Goal: Task Accomplishment & Management: Manage account settings

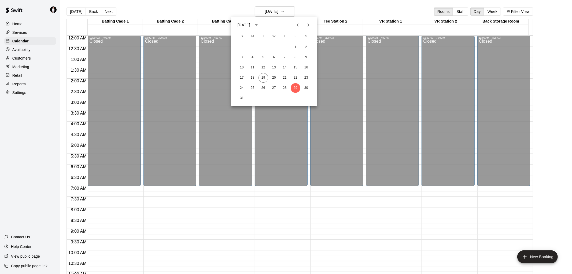
scroll to position [254, 0]
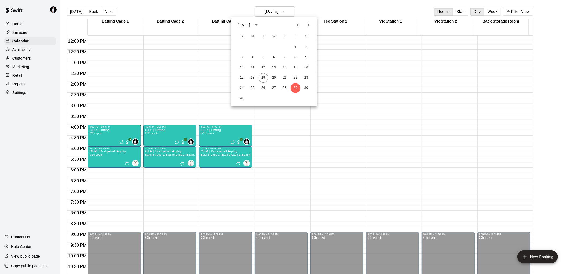
click at [360, 112] on div at bounding box center [286, 137] width 572 height 274
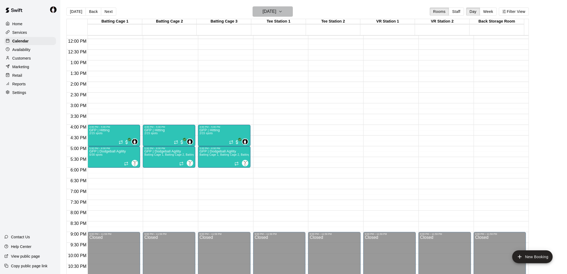
click at [283, 8] on icon "button" at bounding box center [281, 11] width 4 height 6
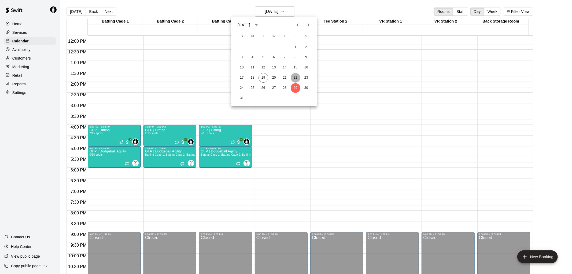
click at [296, 77] on button "22" at bounding box center [296, 78] width 10 height 10
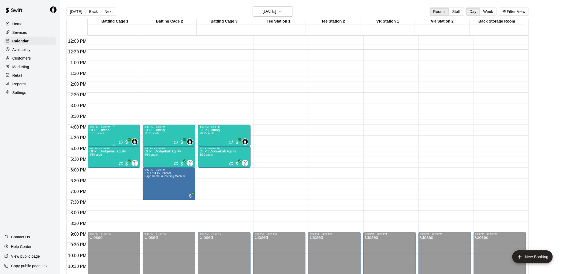
click at [104, 130] on p "GFP | Hitting" at bounding box center [99, 130] width 20 height 0
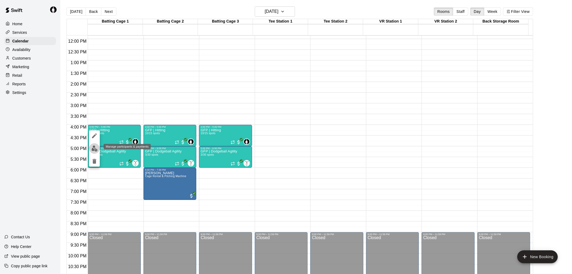
click at [95, 147] on img "edit" at bounding box center [94, 148] width 6 height 6
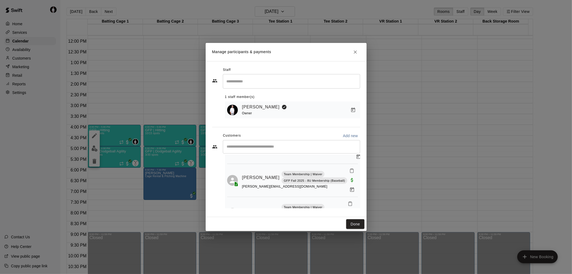
scroll to position [0, 0]
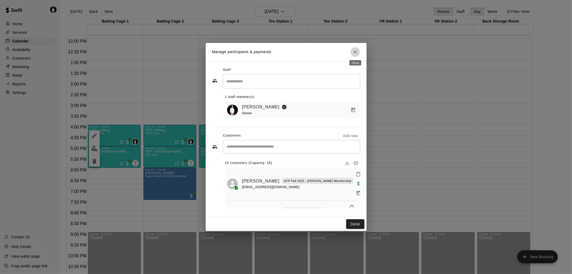
click at [353, 51] on icon "Close" at bounding box center [355, 51] width 5 height 5
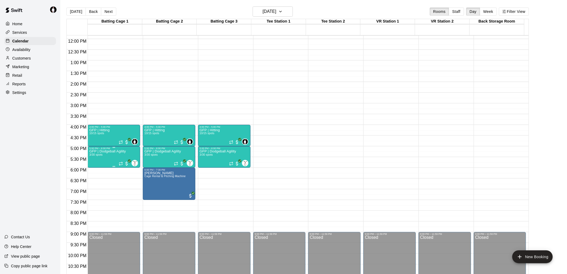
click at [113, 151] on p "GFP | Dodgeball Agility" at bounding box center [107, 151] width 36 height 0
click at [91, 171] on button "edit" at bounding box center [94, 170] width 11 height 10
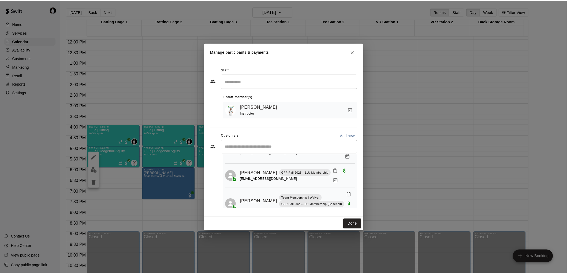
scroll to position [37, 0]
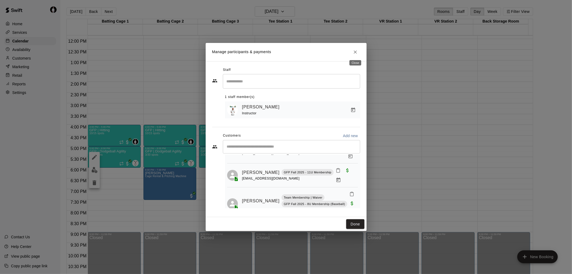
click at [355, 52] on icon "Close" at bounding box center [355, 51] width 5 height 5
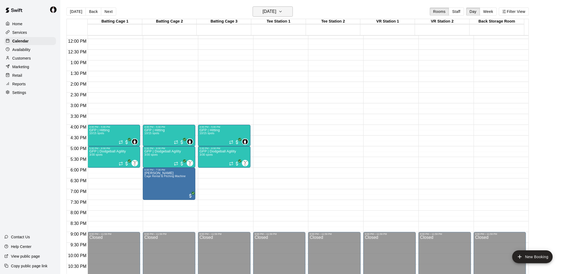
click at [283, 10] on icon "button" at bounding box center [281, 11] width 4 height 6
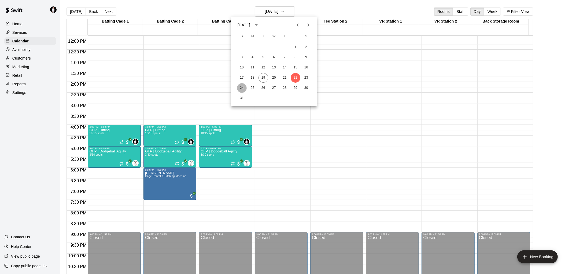
click at [242, 86] on button "24" at bounding box center [242, 88] width 10 height 10
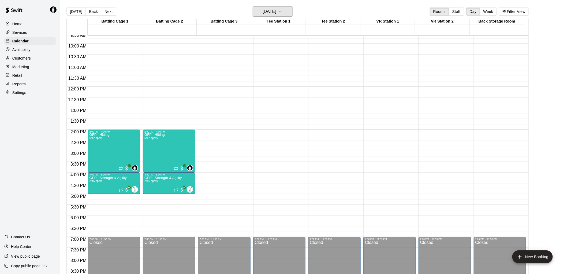
scroll to position [195, 0]
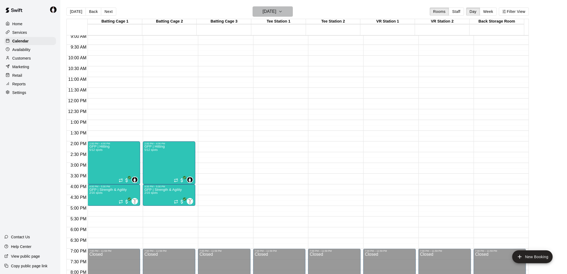
click at [283, 10] on icon "button" at bounding box center [281, 11] width 4 height 6
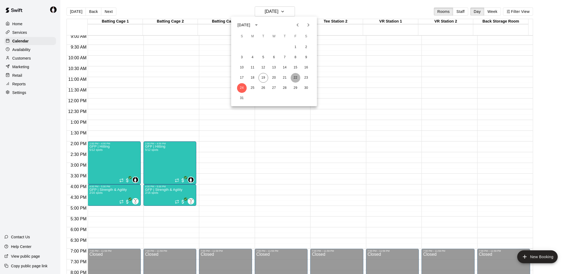
click at [296, 74] on button "22" at bounding box center [296, 78] width 10 height 10
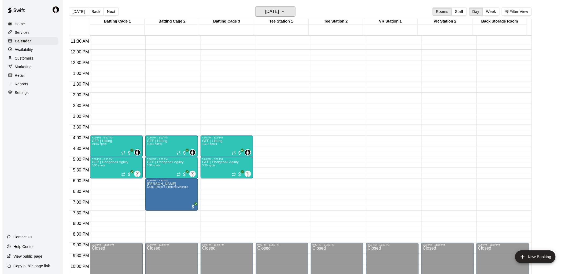
scroll to position [254, 0]
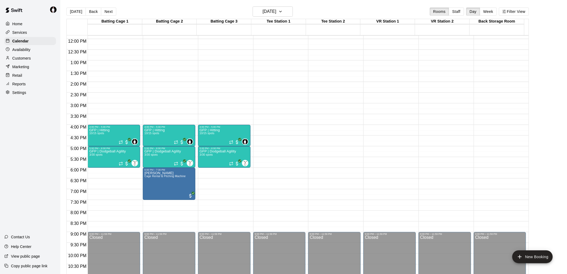
click at [77, 12] on button "[DATE]" at bounding box center [75, 12] width 19 height 8
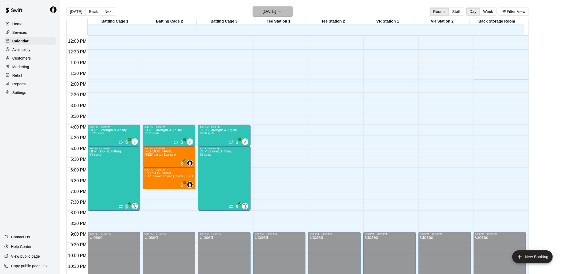
click at [265, 9] on h6 "[DATE]" at bounding box center [270, 12] width 14 height 8
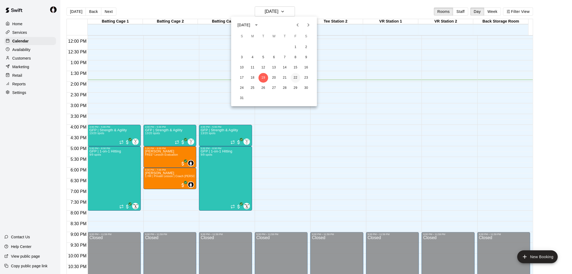
click at [294, 76] on button "22" at bounding box center [296, 78] width 10 height 10
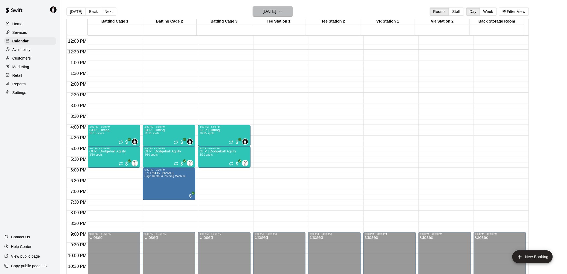
click at [283, 12] on icon "button" at bounding box center [281, 11] width 4 height 6
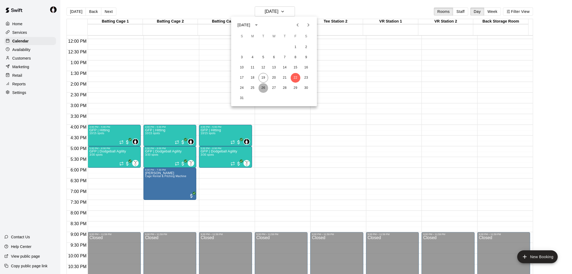
click at [264, 88] on button "26" at bounding box center [263, 88] width 10 height 10
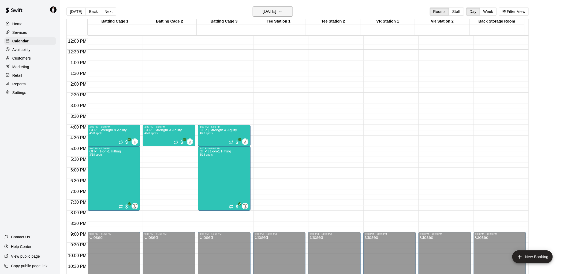
click at [283, 10] on icon "button" at bounding box center [281, 11] width 4 height 6
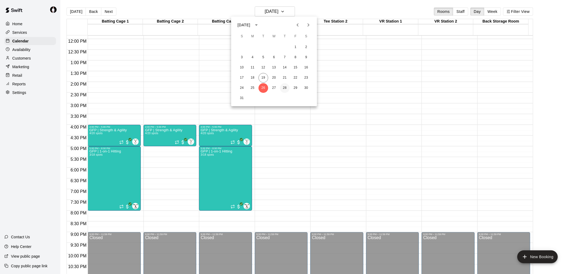
click at [287, 87] on button "28" at bounding box center [285, 88] width 10 height 10
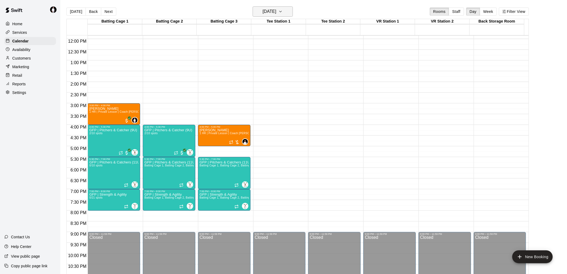
click at [283, 10] on icon "button" at bounding box center [281, 11] width 4 height 6
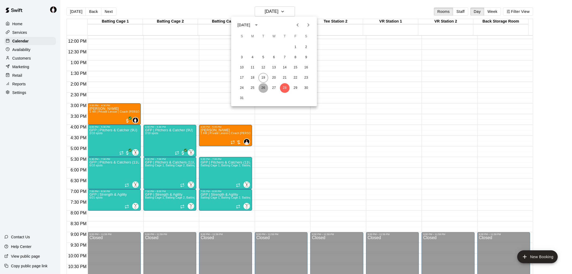
click at [263, 87] on button "26" at bounding box center [263, 88] width 10 height 10
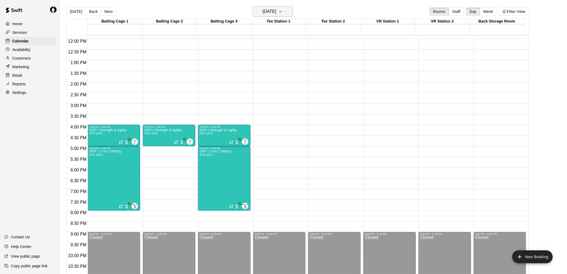
click at [283, 9] on icon "button" at bounding box center [281, 11] width 4 height 6
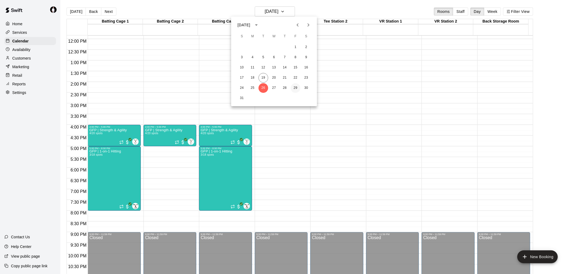
click at [295, 90] on button "29" at bounding box center [296, 88] width 10 height 10
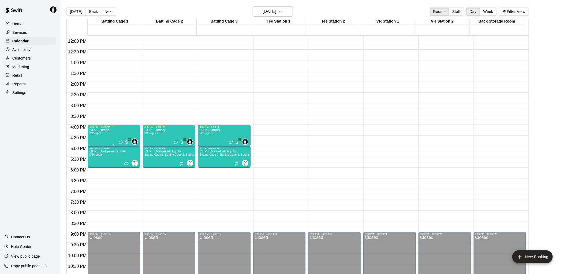
drag, startPoint x: 119, startPoint y: 132, endPoint x: 109, endPoint y: 135, distance: 10.3
click at [109, 135] on div "GFP | Hitting 2/15 spots 0" at bounding box center [113, 265] width 49 height 274
click at [94, 161] on icon "delete" at bounding box center [94, 159] width 4 height 5
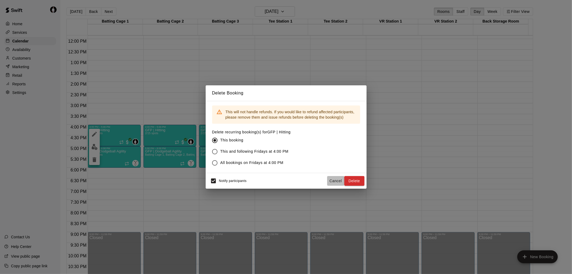
drag, startPoint x: 334, startPoint y: 179, endPoint x: 226, endPoint y: 165, distance: 108.7
click at [334, 179] on button "Cancel" at bounding box center [335, 181] width 17 height 10
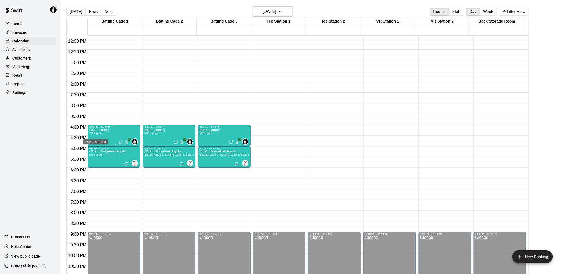
click at [99, 133] on span "2/15 spots" at bounding box center [95, 133] width 13 height 3
click at [96, 149] on img "edit" at bounding box center [94, 150] width 6 height 6
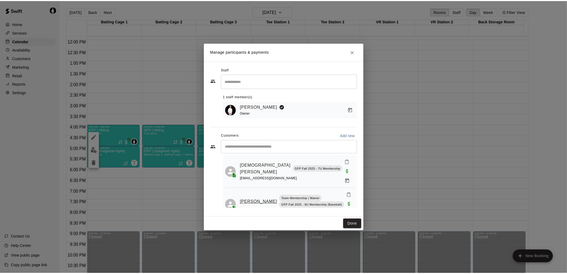
scroll to position [19, 0]
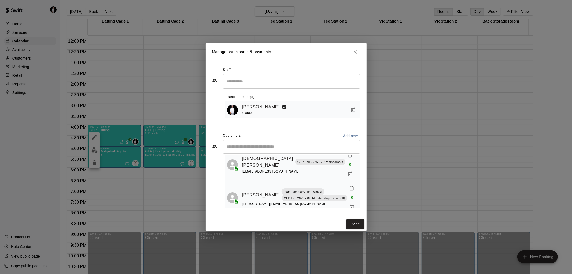
click at [356, 51] on icon "Close" at bounding box center [355, 51] width 5 height 5
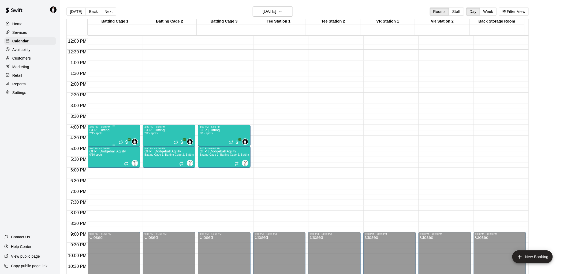
drag, startPoint x: 106, startPoint y: 137, endPoint x: 99, endPoint y: 140, distance: 6.9
click at [99, 140] on div "GFP | Hitting 2/15 spots" at bounding box center [99, 265] width 20 height 274
click at [94, 158] on icon "delete" at bounding box center [94, 159] width 4 height 5
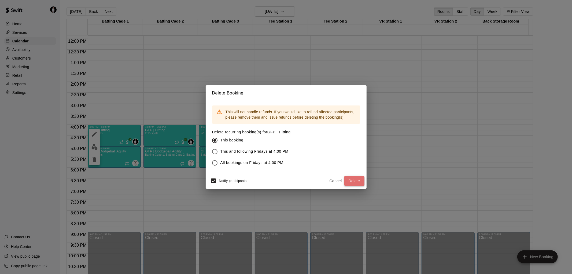
click at [352, 179] on button "Delete" at bounding box center [354, 181] width 20 height 10
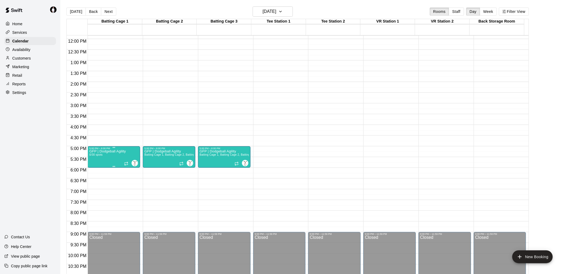
click at [102, 155] on span "0/30 spots" at bounding box center [95, 154] width 13 height 3
click at [93, 183] on icon "delete" at bounding box center [94, 184] width 6 height 6
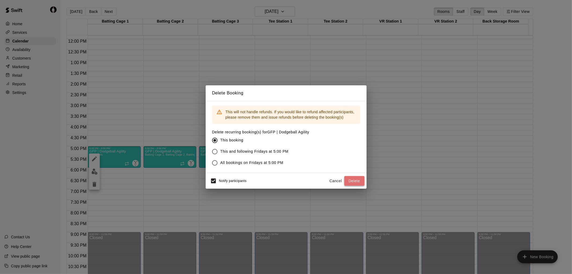
click at [355, 180] on button "Delete" at bounding box center [354, 181] width 20 height 10
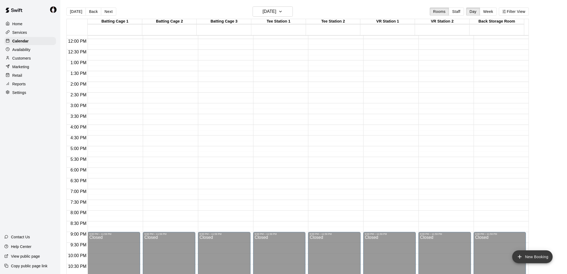
click at [526, 252] on button "New Booking" at bounding box center [533, 256] width 40 height 13
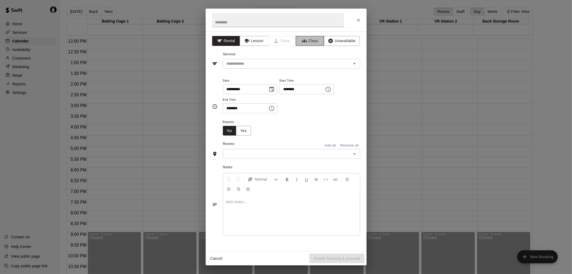
click at [314, 40] on button "Class" at bounding box center [310, 41] width 28 height 10
click at [356, 17] on icon "Close" at bounding box center [358, 19] width 5 height 5
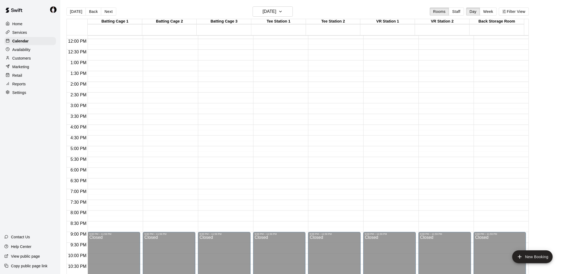
click at [18, 33] on p "Services" at bounding box center [19, 32] width 15 height 5
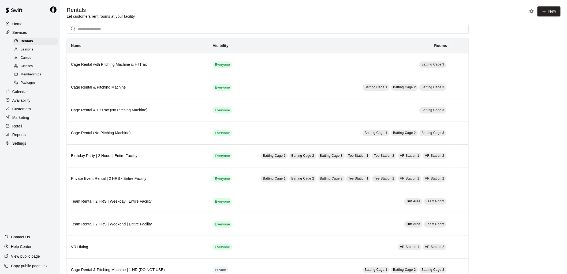
click at [27, 69] on span "Classes" at bounding box center [27, 66] width 12 height 5
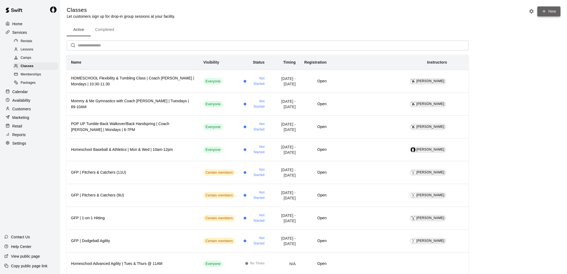
click at [543, 9] on icon "button" at bounding box center [544, 11] width 5 height 5
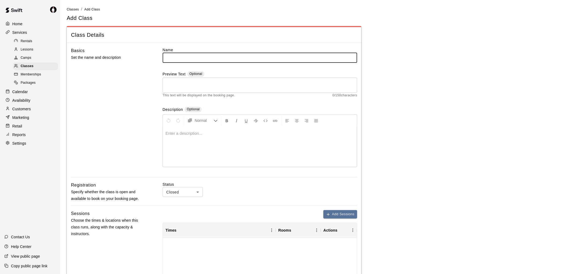
click at [231, 58] on input "text" at bounding box center [260, 58] width 195 height 10
type input "**********"
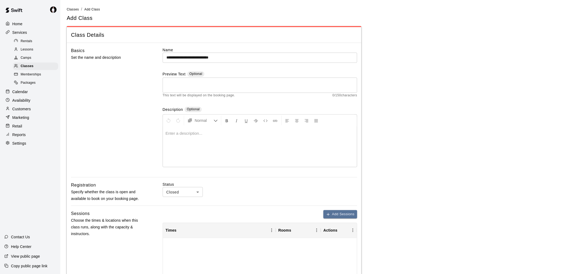
click at [203, 134] on p at bounding box center [260, 133] width 189 height 5
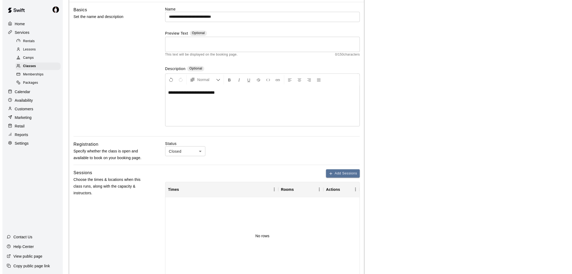
scroll to position [119, 0]
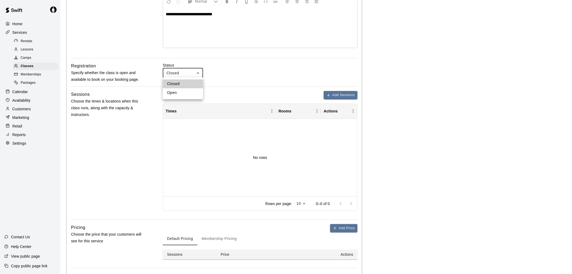
click at [196, 73] on body "**********" at bounding box center [286, 102] width 572 height 442
click at [178, 91] on li "Open" at bounding box center [183, 92] width 40 height 9
type input "****"
click at [337, 93] on button "Add Sessions" at bounding box center [341, 95] width 34 height 8
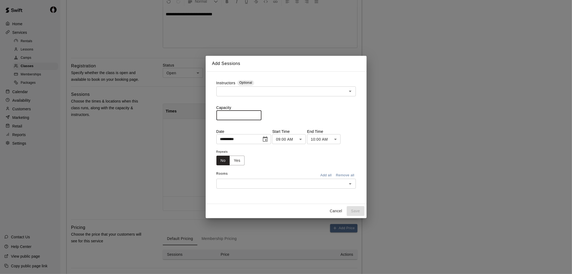
drag, startPoint x: 229, startPoint y: 115, endPoint x: 186, endPoint y: 114, distance: 42.9
click at [182, 114] on div "**********" at bounding box center [286, 137] width 572 height 274
type input "**"
click at [268, 137] on icon "Choose date, selected date is Aug 19, 2025" at bounding box center [265, 138] width 5 height 5
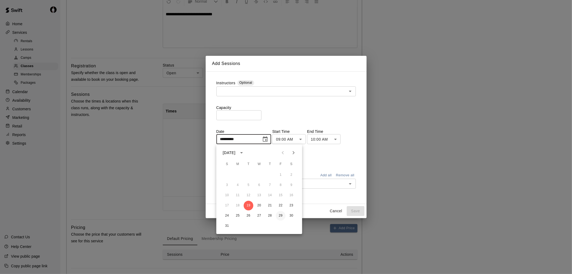
click at [281, 214] on button "29" at bounding box center [281, 216] width 10 height 10
type input "**********"
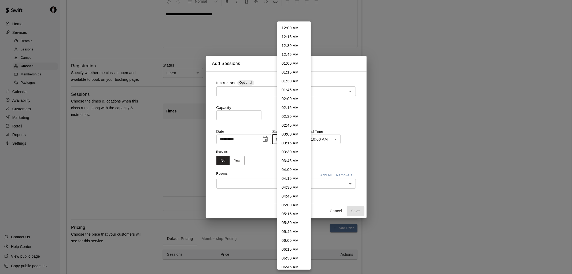
click at [305, 139] on body "**********" at bounding box center [286, 102] width 572 height 442
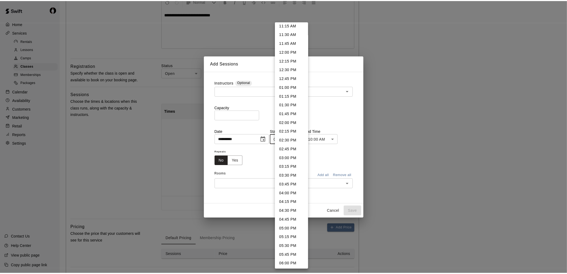
scroll to position [409, 0]
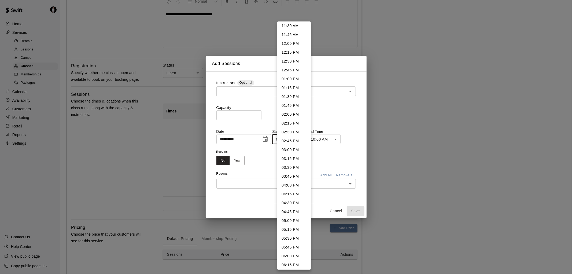
click at [294, 184] on li "04:00 PM" at bounding box center [294, 185] width 34 height 9
type input "********"
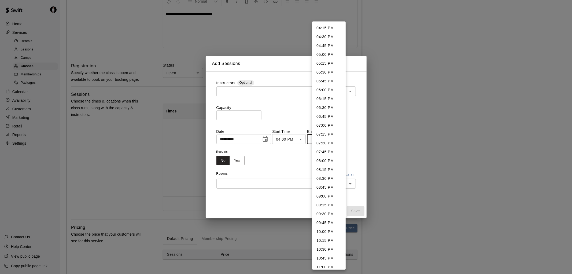
click at [340, 139] on body "**********" at bounding box center [286, 102] width 572 height 442
click at [329, 88] on li "06:00 PM" at bounding box center [329, 90] width 34 height 9
type input "********"
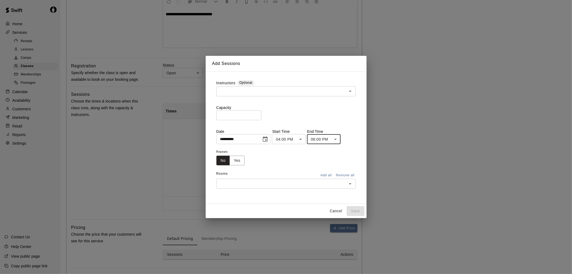
click at [314, 183] on input "text" at bounding box center [281, 183] width 127 height 7
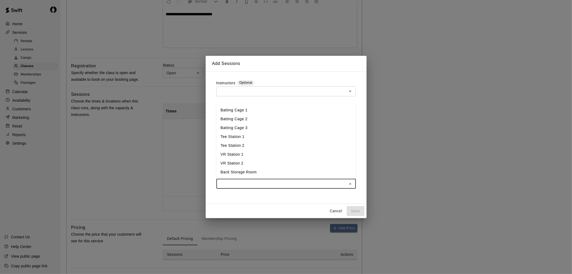
click at [262, 112] on li "Batting Cage 1" at bounding box center [285, 110] width 139 height 9
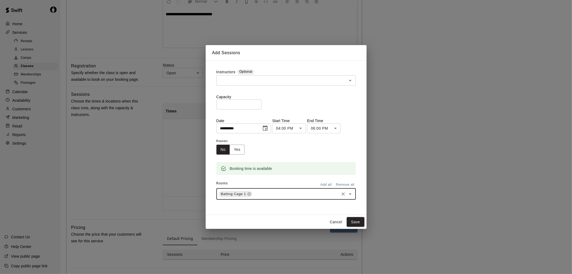
click at [272, 197] on div "Batting Cage 1 ​" at bounding box center [285, 193] width 139 height 11
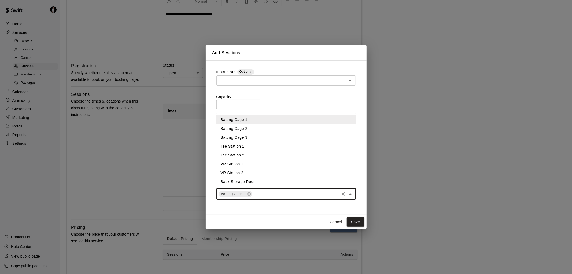
click at [266, 129] on li "Batting Cage 2" at bounding box center [285, 128] width 139 height 9
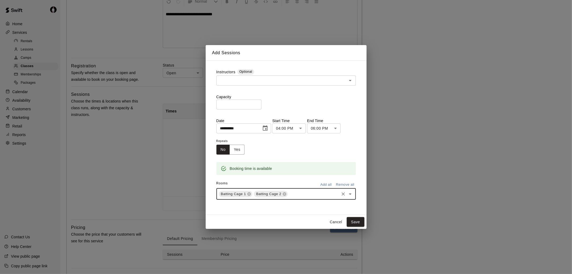
click at [291, 194] on input "text" at bounding box center [313, 193] width 50 height 7
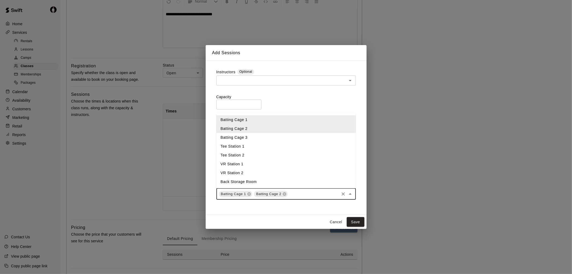
click at [273, 139] on li "Batting Cage 3" at bounding box center [285, 137] width 139 height 9
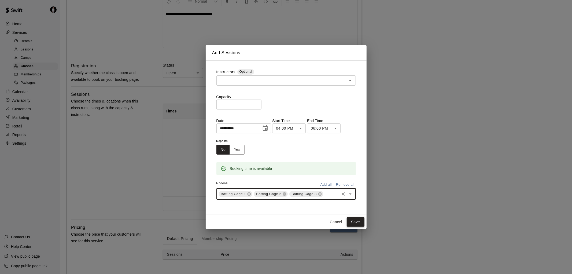
click at [357, 221] on button "Save" at bounding box center [356, 222] width 18 height 10
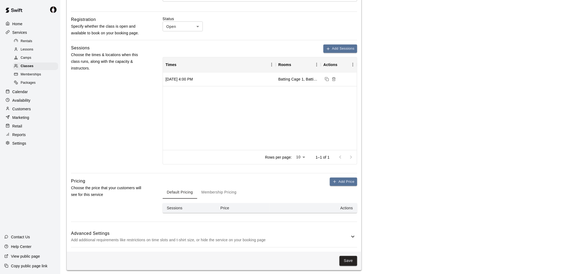
scroll to position [168, 0]
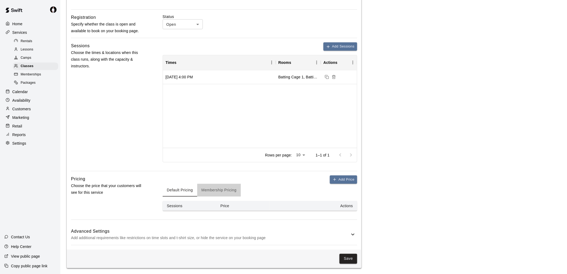
click at [228, 188] on button "Membership Pricing" at bounding box center [219, 190] width 44 height 13
click at [332, 178] on button "Add Price" at bounding box center [343, 179] width 27 height 8
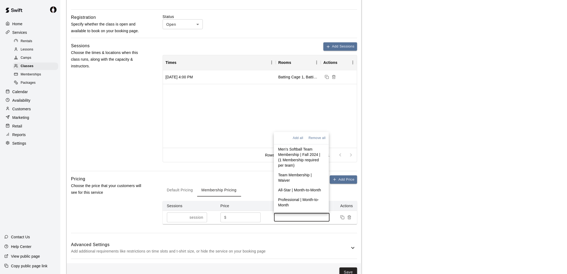
click at [287, 217] on input at bounding box center [302, 217] width 50 height 4
click at [290, 134] on div "Add all Remove all" at bounding box center [301, 138] width 55 height 12
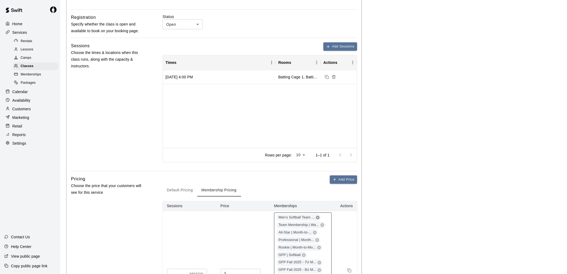
click at [319, 216] on icon at bounding box center [317, 217] width 3 height 3
click at [322, 216] on icon at bounding box center [322, 217] width 3 height 3
click at [316, 216] on icon at bounding box center [314, 217] width 3 height 3
click at [317, 215] on icon at bounding box center [317, 217] width 4 height 4
click at [318, 216] on icon at bounding box center [318, 217] width 3 height 3
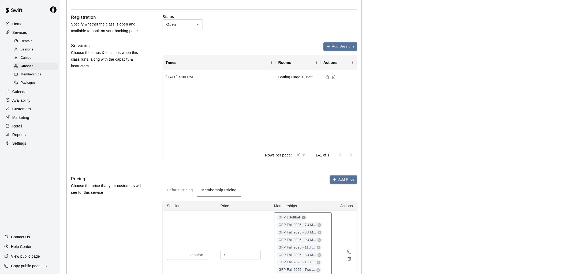
click at [305, 215] on icon at bounding box center [304, 217] width 4 height 4
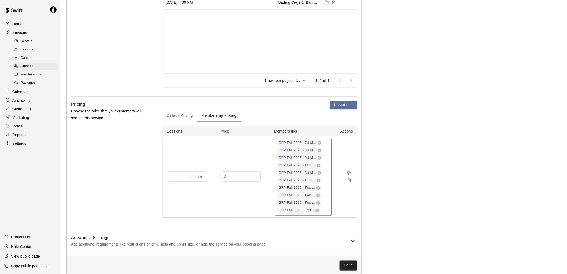
scroll to position [249, 0]
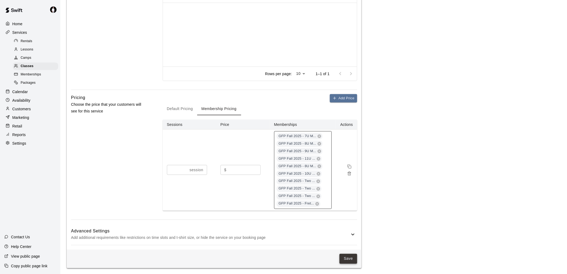
click at [350, 259] on button "Save" at bounding box center [349, 259] width 18 height 10
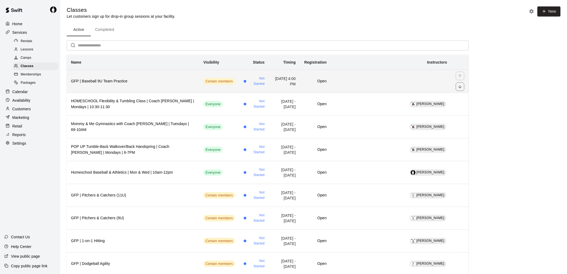
click at [154, 82] on h6 "GFP | Baseball 9U Team Practice" at bounding box center [133, 81] width 124 height 6
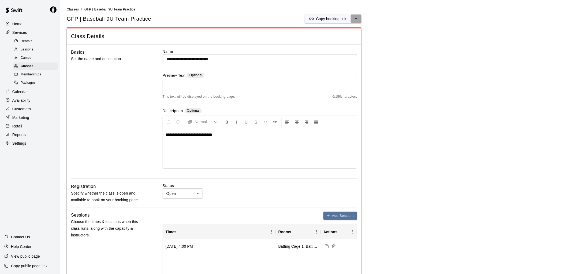
click at [358, 17] on icon "select merge strategy" at bounding box center [356, 18] width 5 height 5
click at [339, 37] on h6 "Duplicate class" at bounding box center [335, 38] width 26 height 6
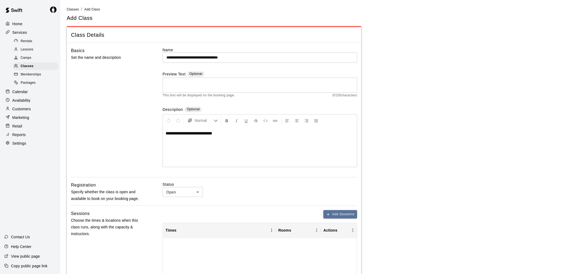
click at [195, 57] on input "**********" at bounding box center [260, 58] width 195 height 10
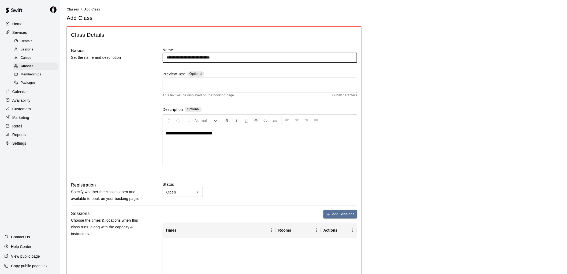
type input "**********"
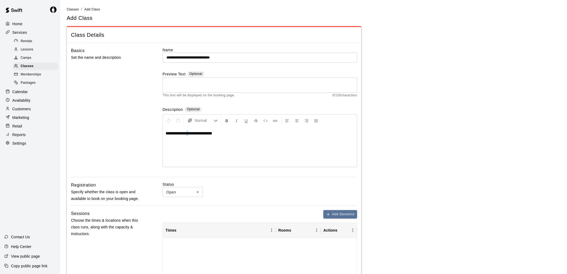
click at [188, 133] on span "**********" at bounding box center [189, 133] width 47 height 4
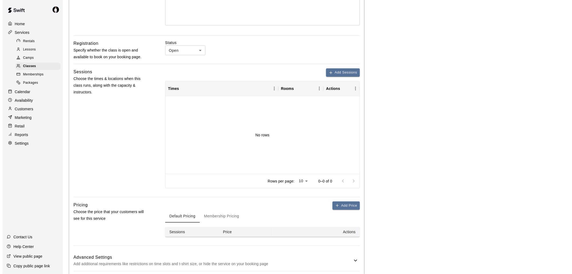
scroll to position [149, 0]
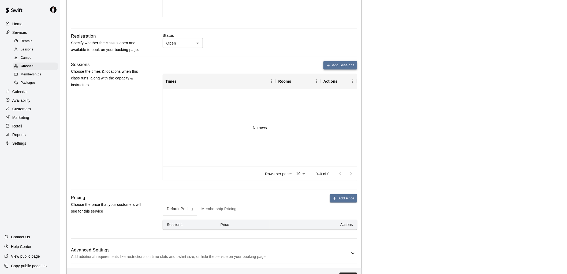
click at [343, 65] on button "Add Sessions" at bounding box center [341, 65] width 34 height 8
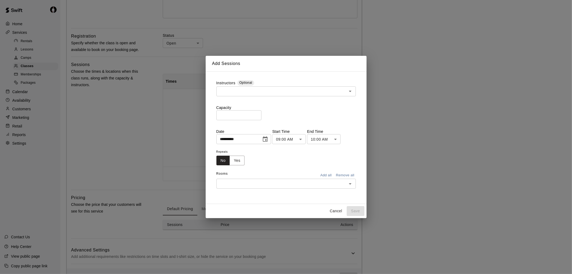
click at [268, 139] on icon "Choose date, selected date is Aug 19, 2025" at bounding box center [265, 138] width 5 height 5
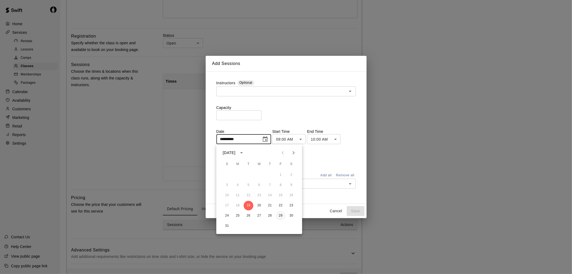
click at [280, 217] on button "29" at bounding box center [281, 216] width 10 height 10
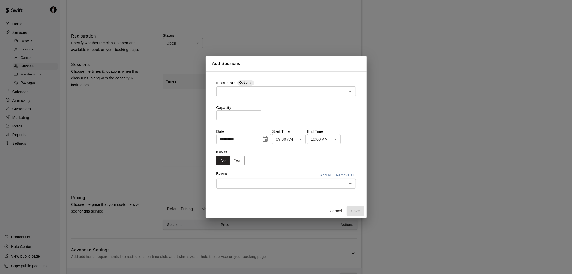
type input "**********"
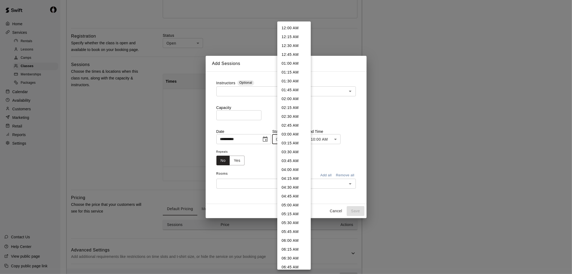
click at [305, 141] on body "**********" at bounding box center [286, 72] width 572 height 442
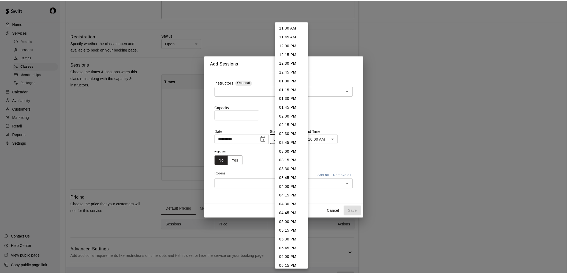
scroll to position [409, 0]
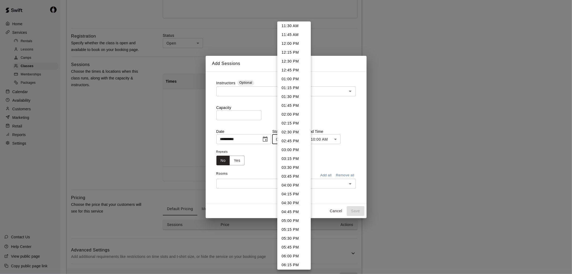
click at [296, 252] on li "06:00 PM" at bounding box center [294, 255] width 34 height 9
type input "********"
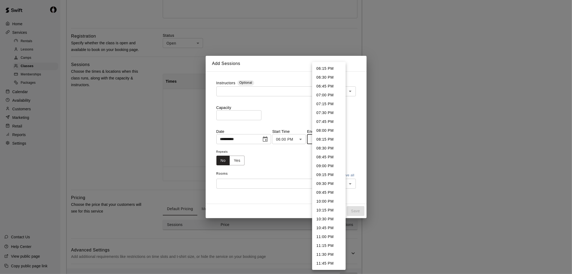
click at [340, 139] on body "**********" at bounding box center [286, 72] width 572 height 442
click at [331, 132] on li "08:00 PM" at bounding box center [329, 130] width 34 height 9
type input "********"
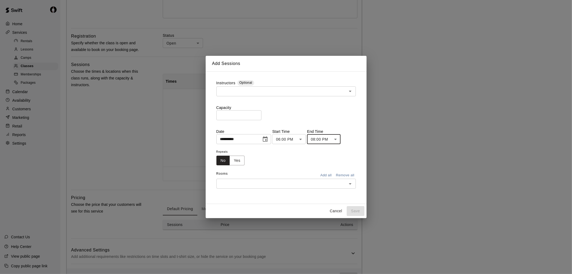
click at [255, 183] on input "text" at bounding box center [281, 183] width 127 height 7
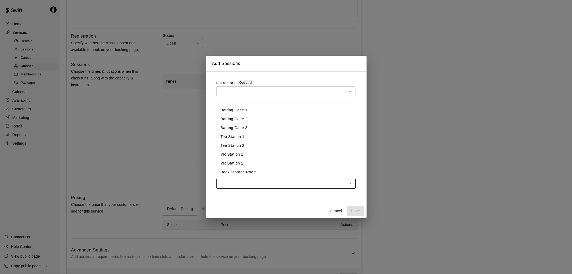
click at [257, 112] on li "Batting Cage 1" at bounding box center [285, 110] width 139 height 9
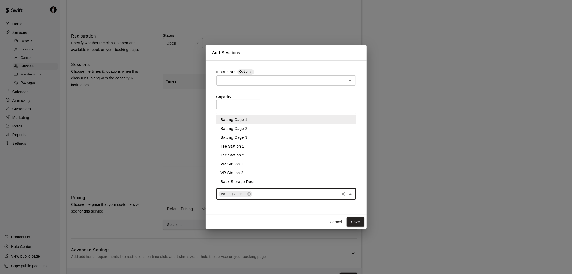
click at [269, 194] on input "text" at bounding box center [295, 193] width 85 height 7
click at [264, 127] on li "Batting Cage 2" at bounding box center [285, 128] width 139 height 9
click at [303, 194] on input "text" at bounding box center [313, 193] width 50 height 7
click at [268, 136] on li "Batting Cage 3" at bounding box center [285, 137] width 139 height 9
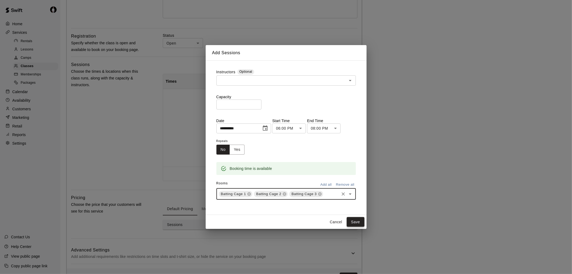
click at [356, 221] on button "Save" at bounding box center [356, 222] width 18 height 10
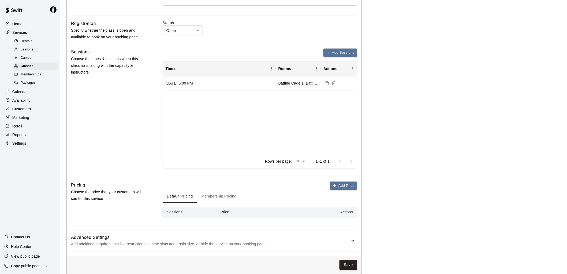
scroll to position [168, 0]
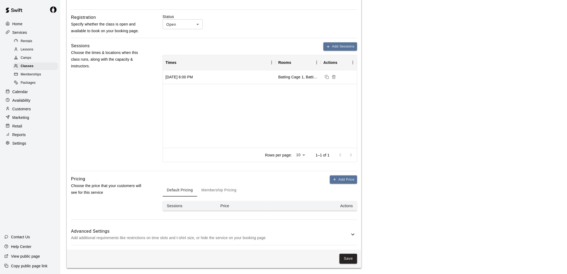
click at [229, 192] on button "Membership Pricing" at bounding box center [219, 190] width 44 height 13
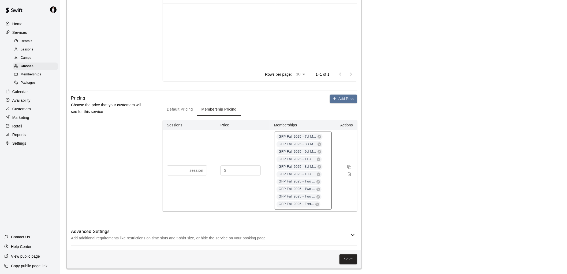
scroll to position [249, 0]
click at [351, 258] on button "Save" at bounding box center [349, 259] width 18 height 10
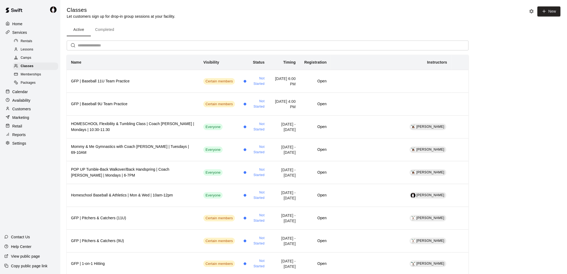
click at [19, 94] on p "Calendar" at bounding box center [20, 91] width 16 height 5
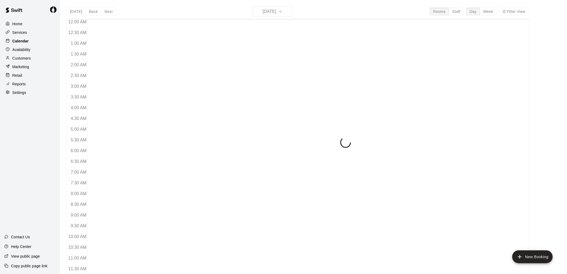
scroll to position [254, 0]
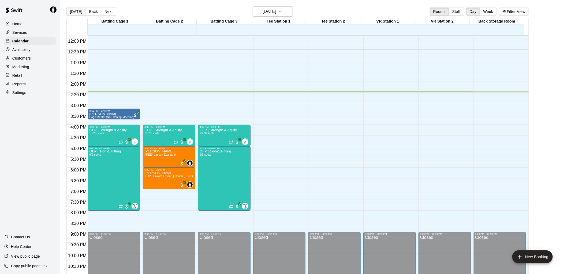
click at [78, 10] on button "[DATE]" at bounding box center [75, 12] width 19 height 8
click at [23, 33] on p "Services" at bounding box center [19, 32] width 15 height 5
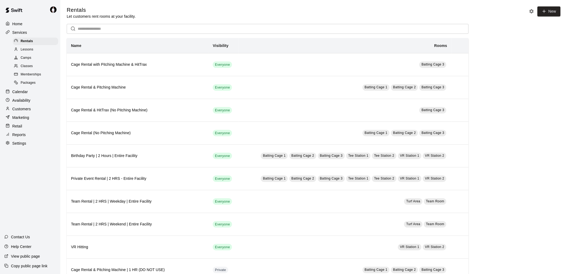
click at [38, 76] on div "Memberships" at bounding box center [35, 75] width 45 height 8
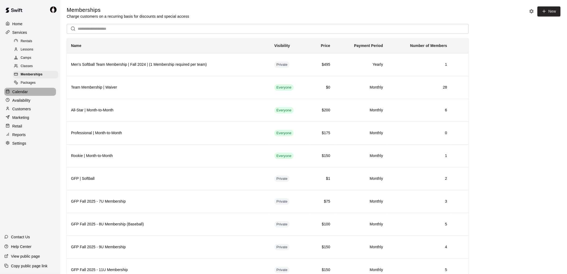
click at [21, 94] on p "Calendar" at bounding box center [20, 91] width 16 height 5
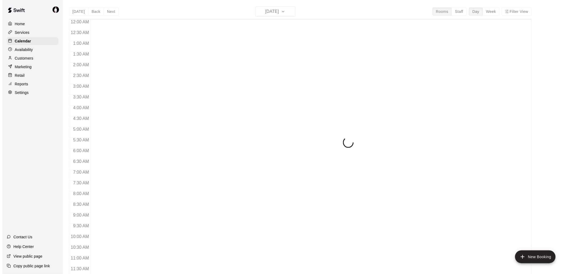
scroll to position [254, 0]
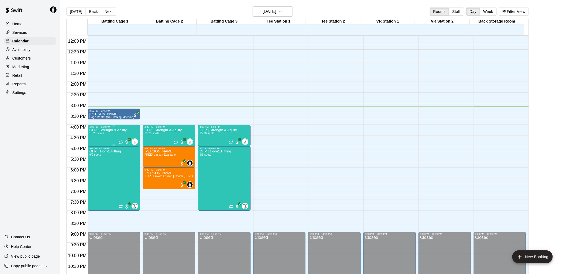
click at [105, 137] on div "GFP | Strength & Agility 15/20 spots" at bounding box center [107, 265] width 37 height 274
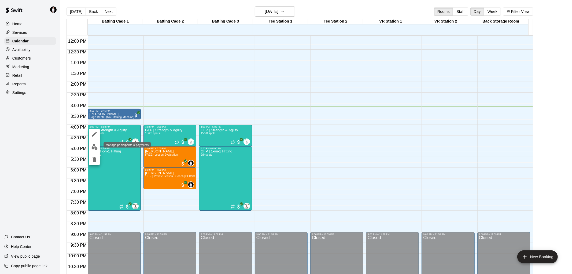
click at [94, 146] on img "edit" at bounding box center [94, 147] width 6 height 6
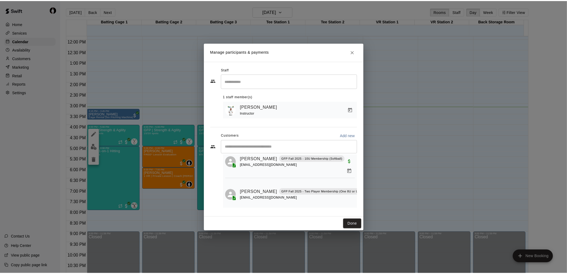
scroll to position [351, 0]
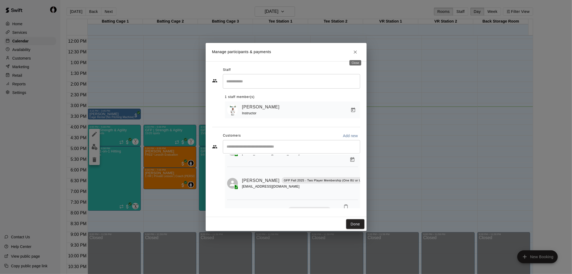
click at [356, 52] on icon "Close" at bounding box center [355, 51] width 5 height 5
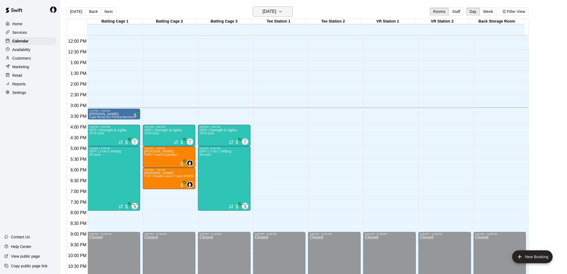
click at [283, 11] on icon "button" at bounding box center [281, 11] width 4 height 6
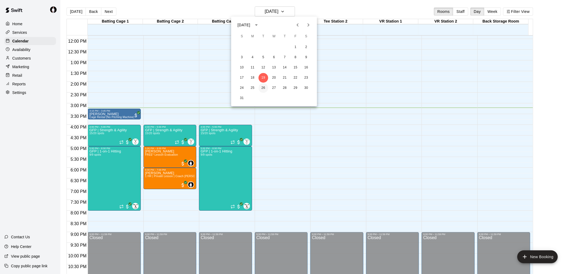
click at [261, 88] on button "26" at bounding box center [263, 88] width 10 height 10
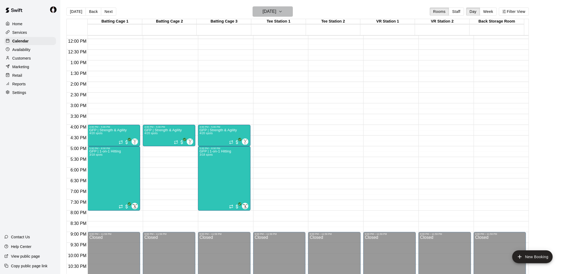
click at [293, 13] on button "[DATE]" at bounding box center [273, 11] width 40 height 10
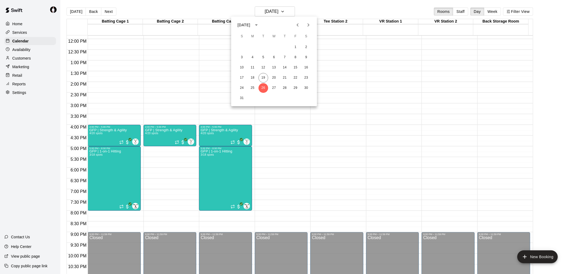
click at [274, 146] on div at bounding box center [286, 137] width 572 height 274
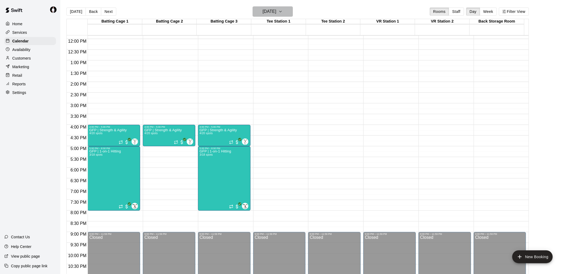
click at [293, 10] on button "[DATE]" at bounding box center [273, 11] width 40 height 10
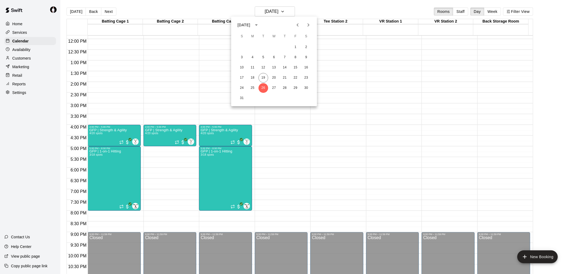
click at [336, 87] on div at bounding box center [286, 137] width 572 height 274
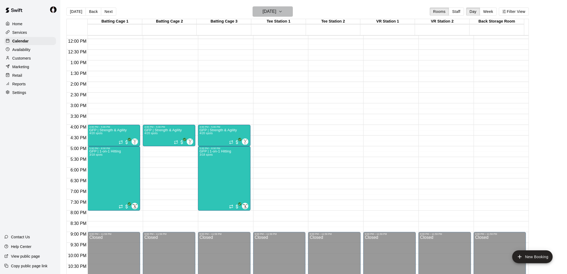
click at [282, 11] on icon "button" at bounding box center [281, 11] width 2 height 1
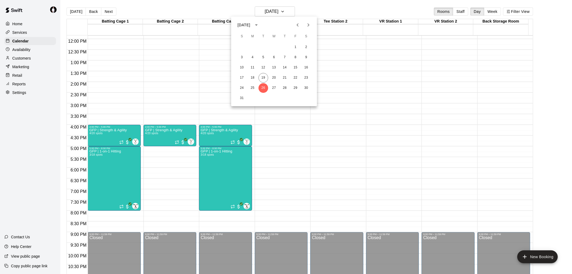
click at [307, 24] on icon "Next month" at bounding box center [308, 25] width 6 height 6
click at [262, 47] on button "2" at bounding box center [263, 47] width 10 height 10
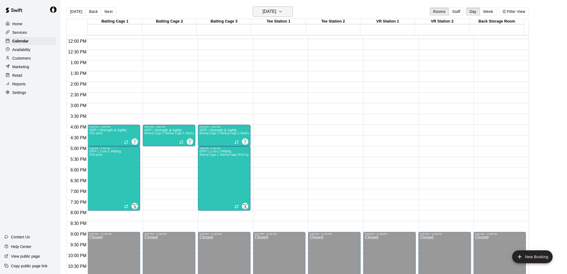
click at [283, 10] on icon "button" at bounding box center [281, 11] width 4 height 6
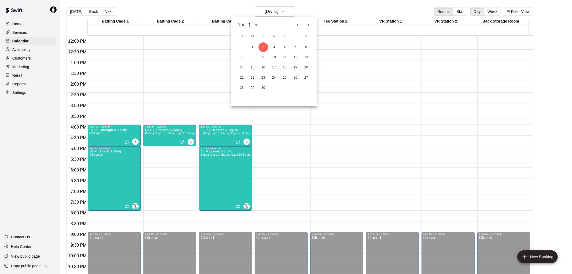
click at [296, 25] on icon "Previous month" at bounding box center [297, 25] width 6 height 6
click at [190, 90] on div at bounding box center [286, 137] width 572 height 274
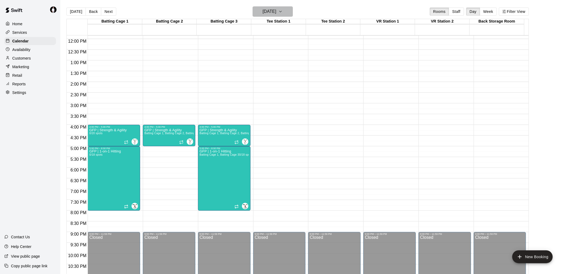
click at [283, 12] on icon "button" at bounding box center [281, 11] width 4 height 6
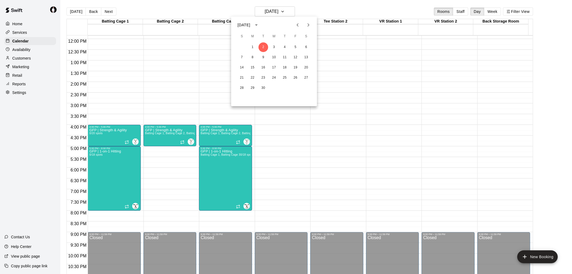
click at [272, 42] on div "1 2 3 4 5 6 7 8 9 10 11 12 13 14 15 16 17 18 19 20 21 22 23 24 25 26 27 28 29 30" at bounding box center [274, 67] width 86 height 51
click at [274, 45] on button "3" at bounding box center [274, 47] width 10 height 10
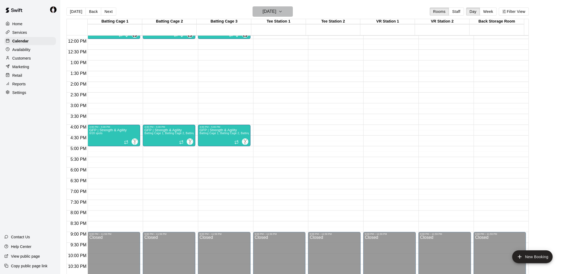
click at [283, 10] on icon "button" at bounding box center [281, 11] width 4 height 6
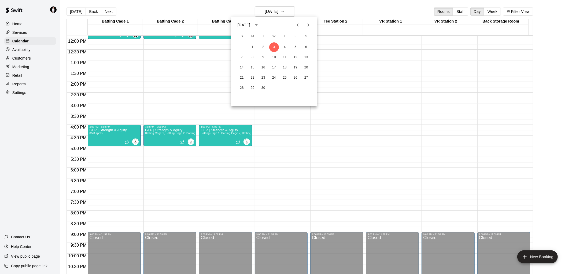
click at [298, 23] on icon "Previous month" at bounding box center [297, 25] width 6 height 6
click at [272, 87] on button "27" at bounding box center [274, 88] width 10 height 10
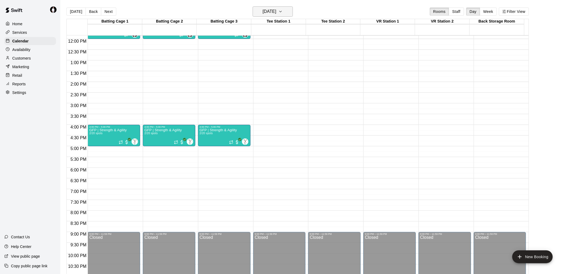
click at [293, 8] on button "[DATE]" at bounding box center [273, 11] width 40 height 10
click at [273, 77] on button "20" at bounding box center [274, 78] width 10 height 10
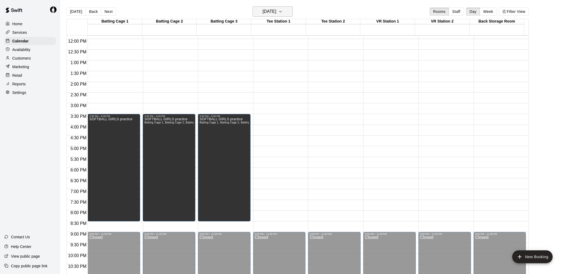
click at [283, 11] on icon "button" at bounding box center [281, 11] width 4 height 6
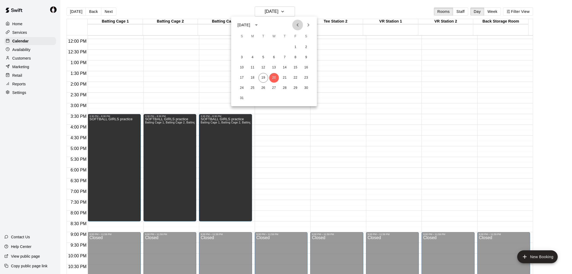
click at [299, 24] on icon "Previous month" at bounding box center [297, 25] width 6 height 6
click at [309, 23] on icon "Next month" at bounding box center [308, 25] width 6 height 6
click at [306, 77] on button "23" at bounding box center [306, 78] width 10 height 10
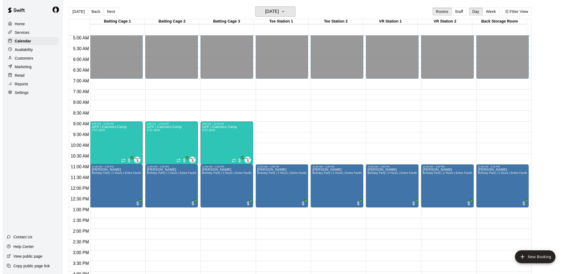
scroll to position [105, 0]
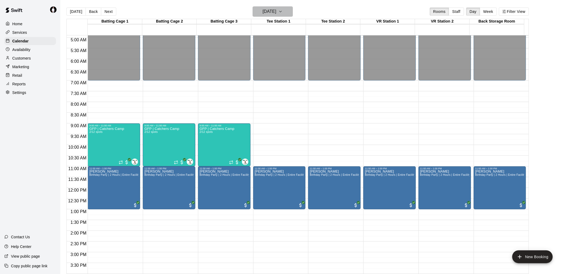
click at [283, 11] on icon "button" at bounding box center [281, 11] width 4 height 6
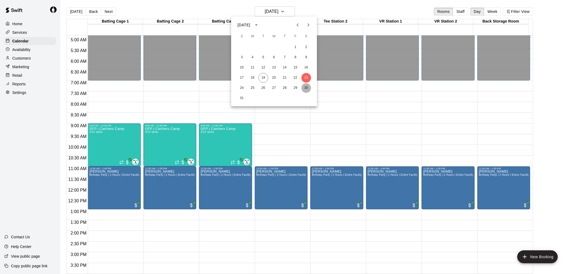
click at [307, 87] on button "30" at bounding box center [306, 88] width 10 height 10
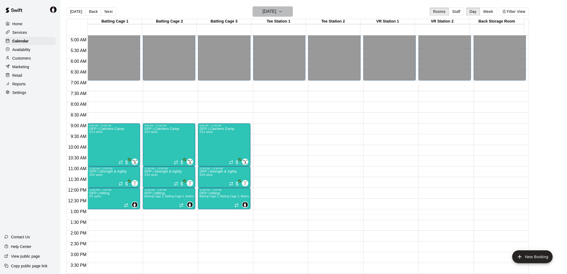
click at [283, 11] on icon "button" at bounding box center [281, 11] width 4 height 6
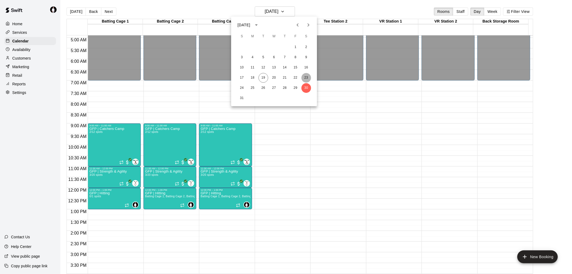
click at [307, 76] on button "23" at bounding box center [306, 78] width 10 height 10
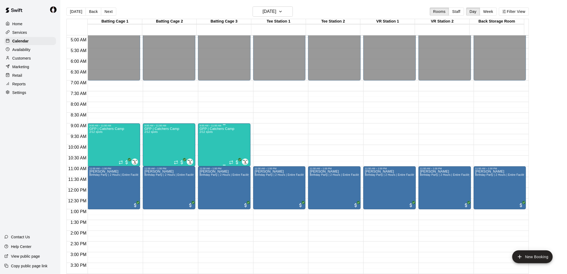
click at [217, 143] on div "GFP | Catchers Camp 2/12 spots" at bounding box center [217, 264] width 35 height 274
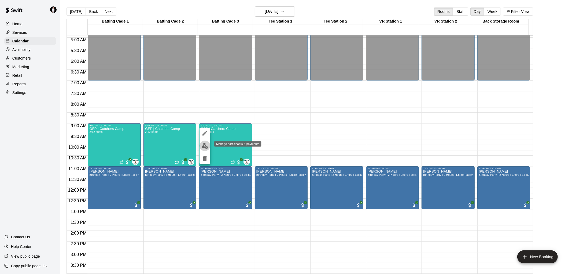
click at [205, 146] on img "edit" at bounding box center [205, 146] width 6 height 6
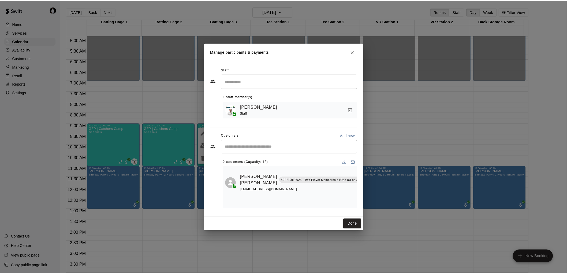
scroll to position [0, 0]
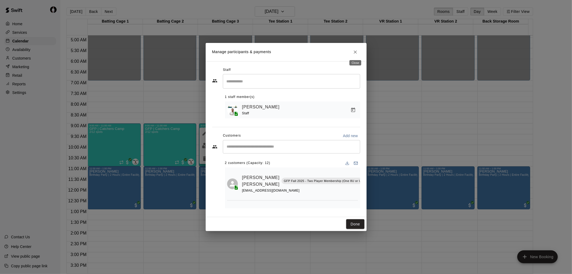
click at [355, 52] on icon "Close" at bounding box center [355, 51] width 3 height 3
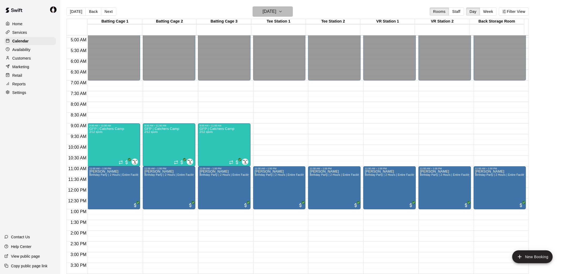
click at [283, 11] on icon "button" at bounding box center [281, 11] width 4 height 6
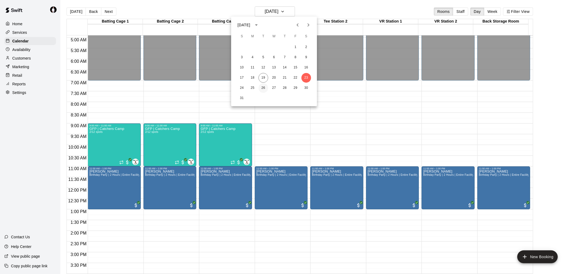
click at [263, 89] on button "26" at bounding box center [263, 88] width 10 height 10
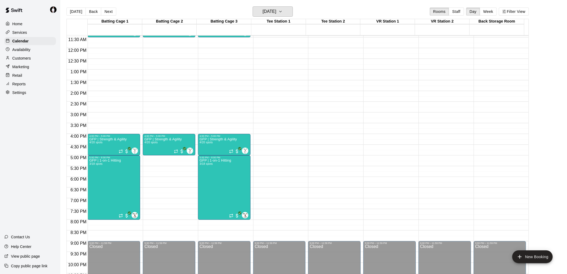
scroll to position [254, 0]
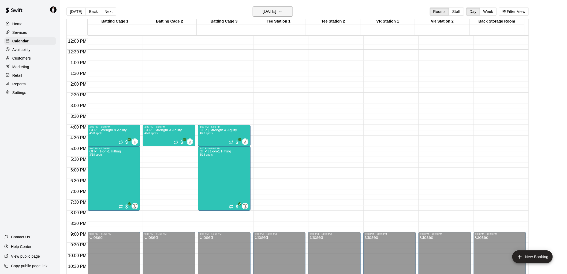
click at [293, 10] on button "[DATE]" at bounding box center [273, 11] width 40 height 10
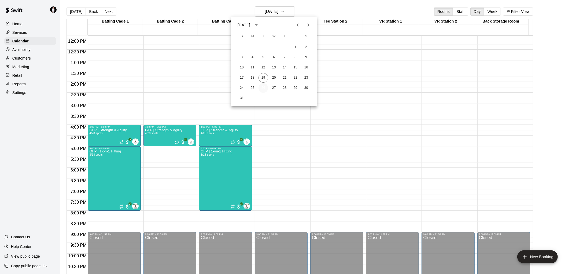
click at [264, 89] on button "26" at bounding box center [263, 88] width 10 height 10
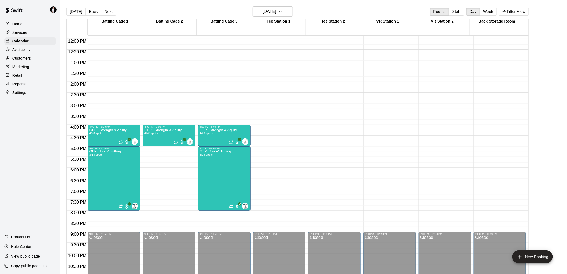
click at [165, 182] on div "12:00 AM – 7:00 AM Closed 9:00 AM – 10:00 AM Mommy & Me Gymnastics with Coach […" at bounding box center [169, 39] width 53 height 515
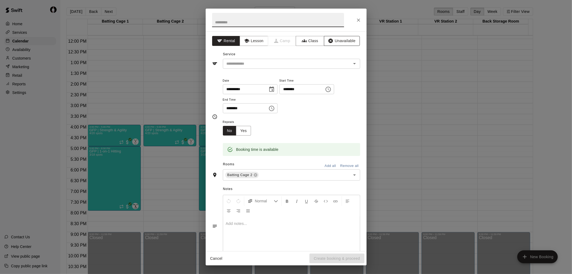
click at [337, 39] on button "Unavailable" at bounding box center [342, 41] width 36 height 10
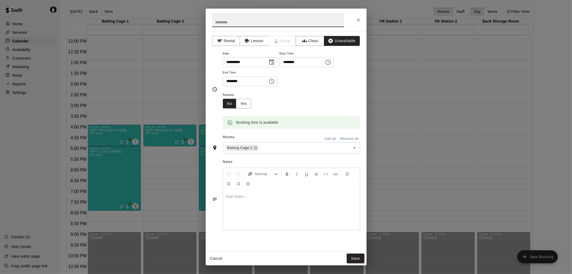
click at [287, 23] on input "text" at bounding box center [278, 20] width 132 height 14
click at [357, 19] on icon "Close" at bounding box center [358, 19] width 5 height 5
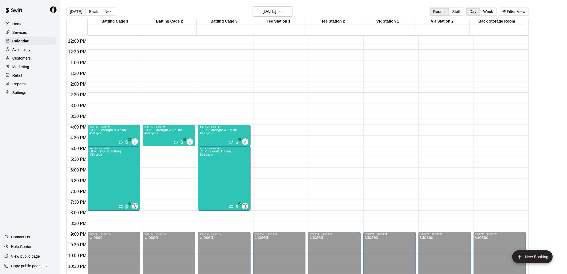
click at [25, 61] on p "Customers" at bounding box center [21, 57] width 18 height 5
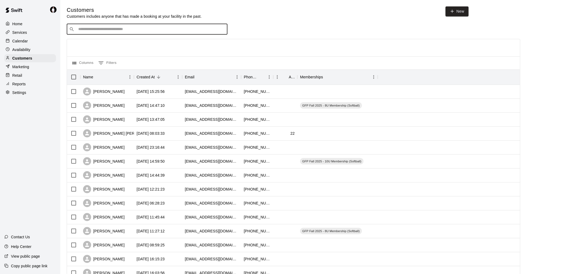
click at [188, 28] on input "Search customers by name or email" at bounding box center [151, 29] width 149 height 5
type input "****"
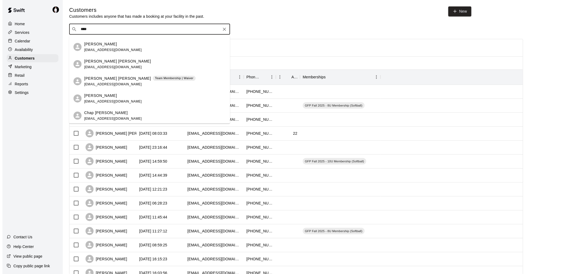
scroll to position [32, 0]
click at [101, 116] on span "[EMAIL_ADDRESS][DOMAIN_NAME]" at bounding box center [111, 118] width 58 height 4
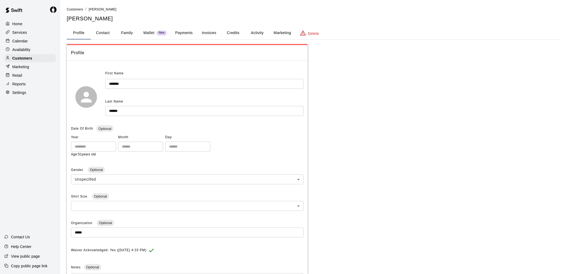
click at [254, 34] on button "Activity" at bounding box center [257, 33] width 24 height 13
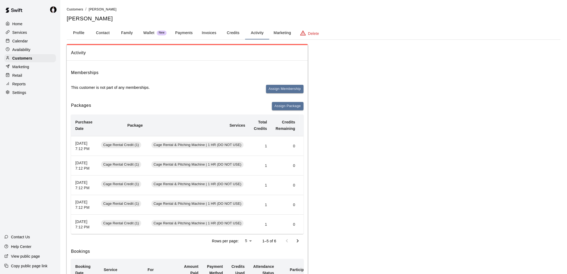
click at [231, 31] on button "Credits" at bounding box center [233, 33] width 24 height 13
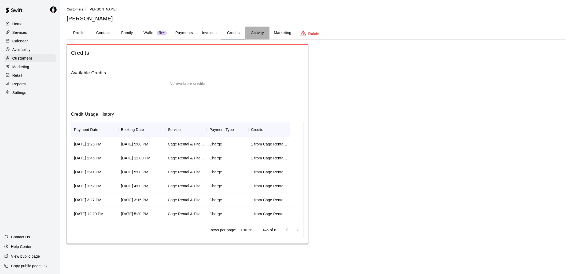
click at [255, 34] on button "Activity" at bounding box center [257, 33] width 24 height 13
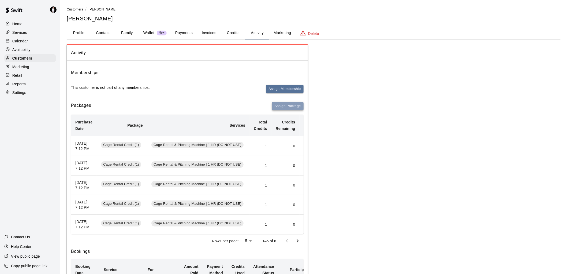
click at [287, 105] on button "Assign Package" at bounding box center [288, 106] width 32 height 8
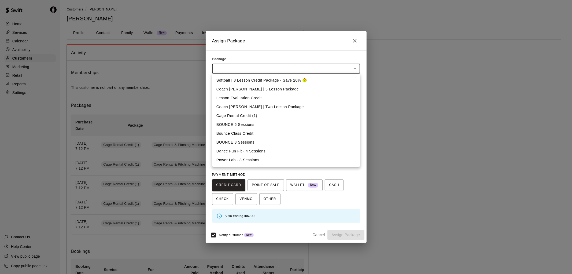
click at [279, 114] on li "Cage Rental Credit (1)" at bounding box center [286, 115] width 148 height 9
type input "**********"
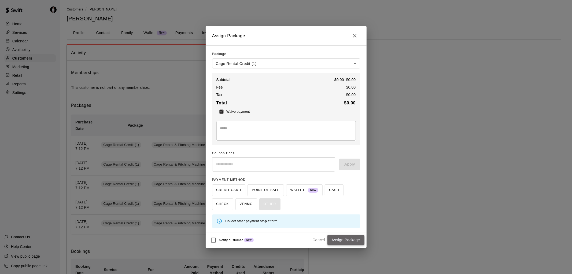
click at [343, 239] on button "Assign Package" at bounding box center [345, 240] width 37 height 10
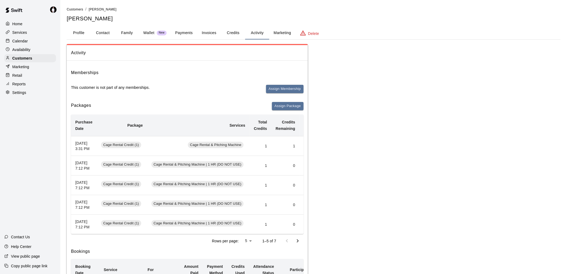
click at [26, 41] on p "Calendar" at bounding box center [20, 40] width 16 height 5
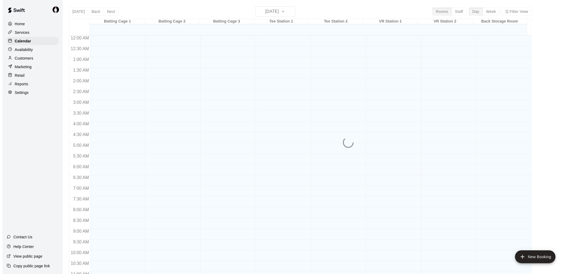
scroll to position [254, 0]
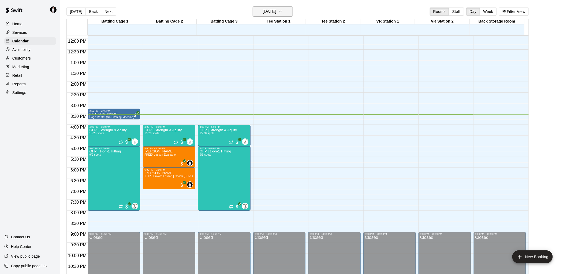
click at [283, 11] on icon "button" at bounding box center [281, 11] width 4 height 6
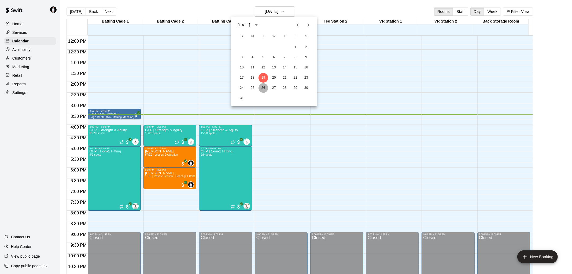
click at [265, 87] on button "26" at bounding box center [263, 88] width 10 height 10
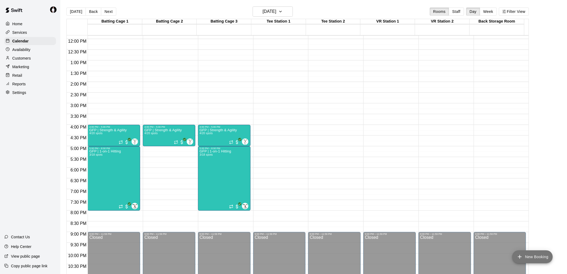
click at [534, 256] on button "New Booking" at bounding box center [533, 256] width 40 height 13
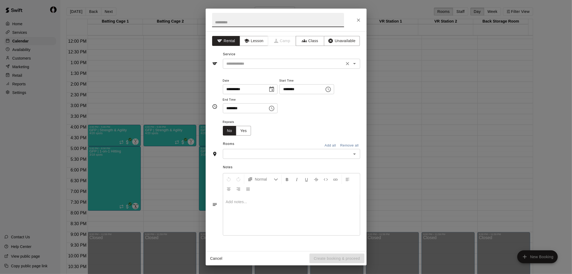
click at [282, 68] on div "​" at bounding box center [291, 64] width 137 height 10
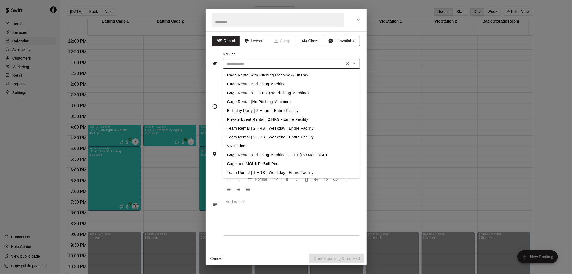
click at [273, 83] on li "Cage Rental & Pitching Machine" at bounding box center [291, 84] width 137 height 9
type input "**********"
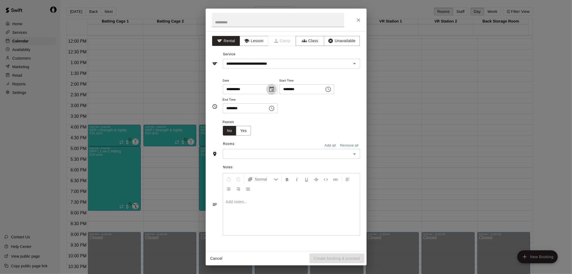
click at [275, 88] on icon "Choose date, selected date is Aug 26, 2025" at bounding box center [271, 89] width 6 height 6
click at [255, 165] on button "26" at bounding box center [255, 166] width 10 height 10
click at [331, 89] on icon "Choose time, selected time is 3:00 PM" at bounding box center [328, 89] width 6 height 6
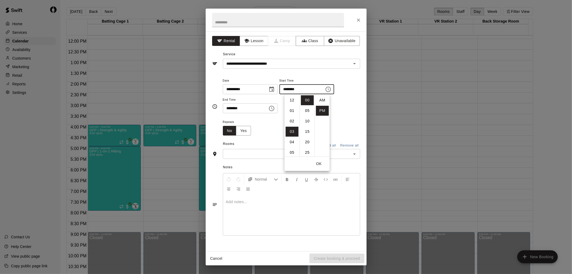
scroll to position [9, 0]
click at [290, 132] on li "06" at bounding box center [292, 132] width 13 height 10
click at [307, 103] on li "30" at bounding box center [307, 103] width 13 height 10
type input "********"
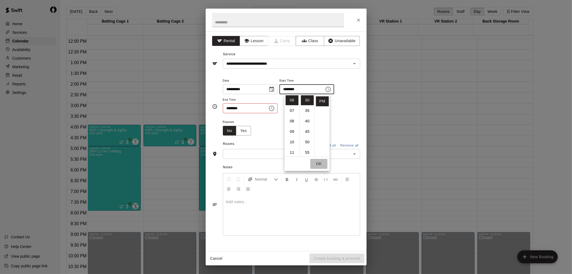
click at [318, 165] on button "OK" at bounding box center [318, 164] width 17 height 10
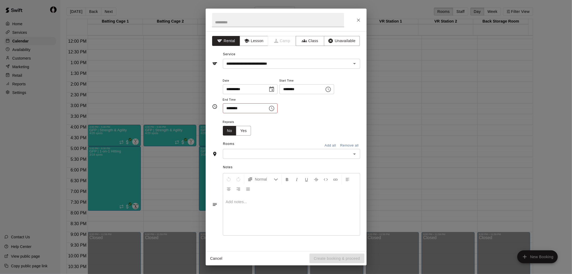
click at [275, 108] on icon "Choose time, selected time is 3:30 PM" at bounding box center [271, 108] width 6 height 6
drag, startPoint x: 231, startPoint y: 159, endPoint x: 236, endPoint y: 155, distance: 6.3
click at [231, 159] on li "07" at bounding box center [230, 161] width 13 height 10
type input "********"
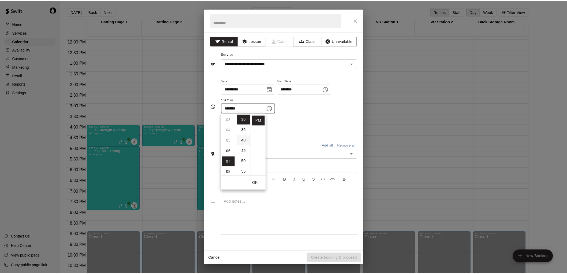
scroll to position [73, 0]
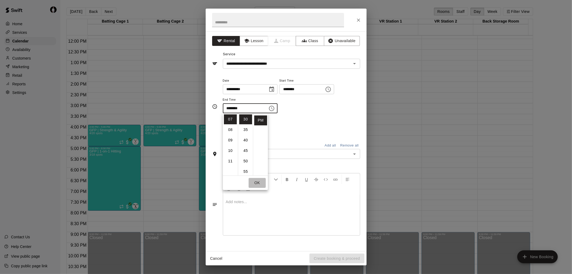
click at [258, 181] on button "OK" at bounding box center [257, 183] width 17 height 10
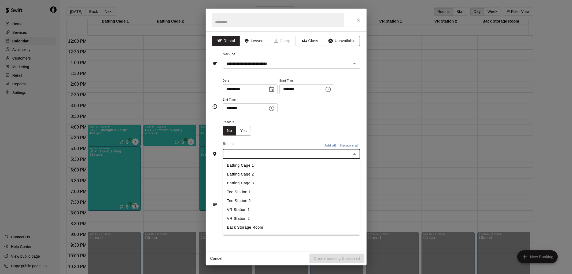
click at [288, 154] on input "text" at bounding box center [286, 153] width 125 height 7
click at [262, 173] on li "Batting Cage 2" at bounding box center [291, 174] width 137 height 9
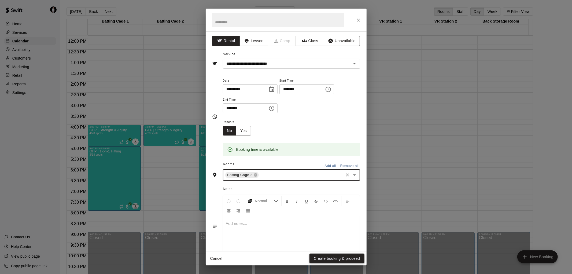
click at [340, 256] on button "Create booking & proceed" at bounding box center [336, 258] width 55 height 10
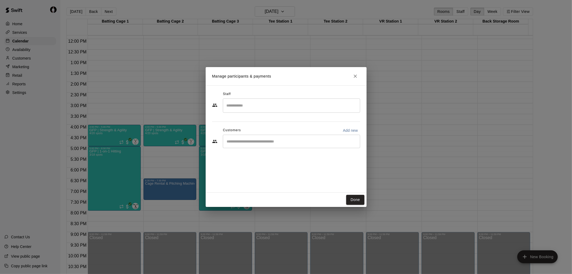
click at [286, 140] on input "Start typing to search customers..." at bounding box center [291, 141] width 132 height 5
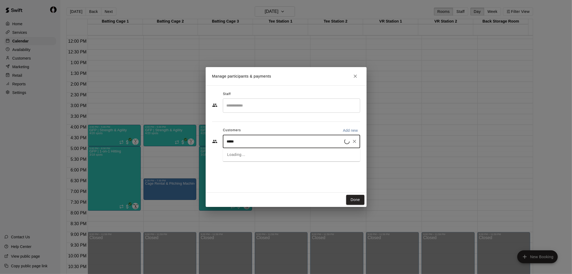
type input "******"
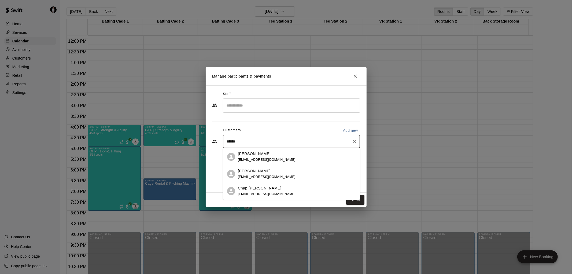
click at [253, 188] on p "Chap [PERSON_NAME]" at bounding box center [260, 188] width 44 height 6
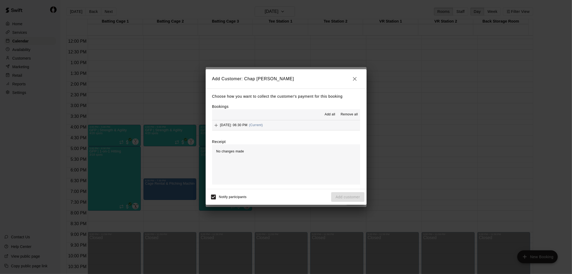
click at [331, 114] on span "Add all" at bounding box center [330, 114] width 11 height 5
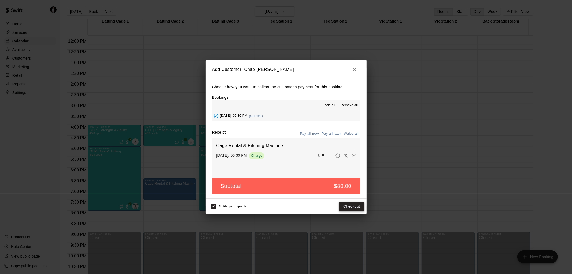
click at [352, 205] on button "Checkout" at bounding box center [351, 206] width 25 height 10
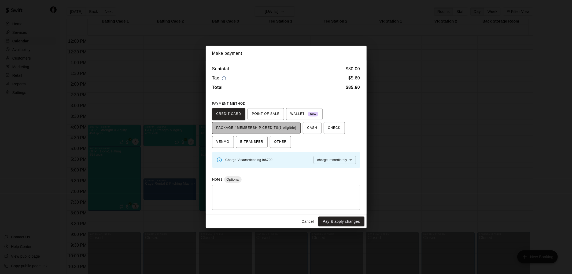
click at [284, 126] on span "PACKAGE / MEMBERSHIP CREDITS (1 eligible)" at bounding box center [256, 128] width 80 height 9
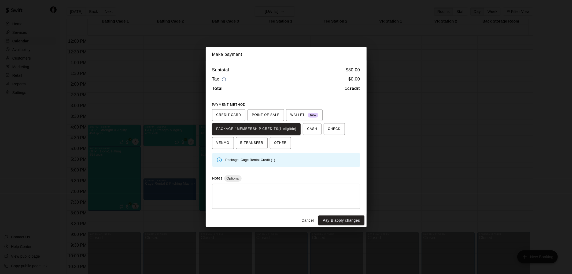
click at [340, 222] on button "Pay & apply changes" at bounding box center [341, 220] width 46 height 10
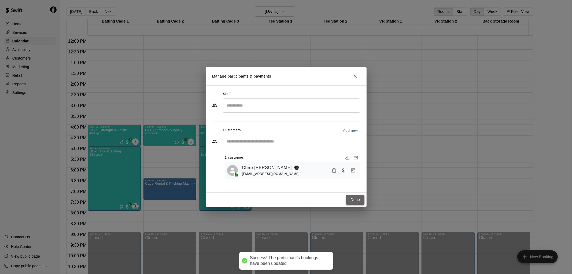
click at [357, 198] on button "Done" at bounding box center [355, 200] width 18 height 10
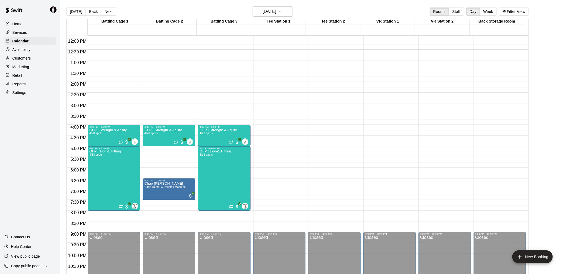
click at [26, 32] on p "Services" at bounding box center [19, 32] width 15 height 5
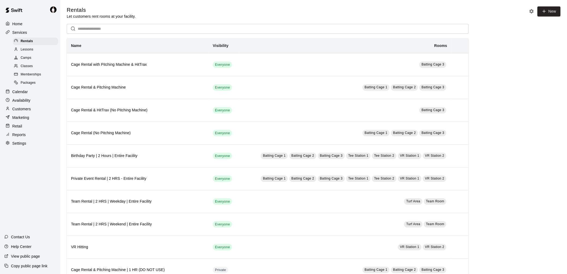
click at [30, 68] on span "Classes" at bounding box center [27, 66] width 12 height 5
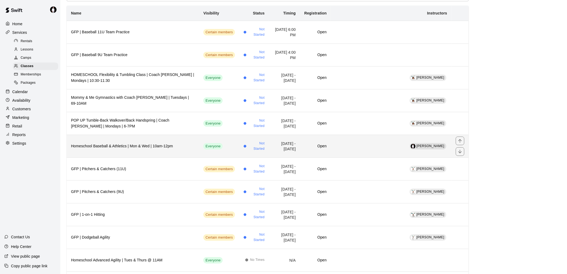
scroll to position [60, 0]
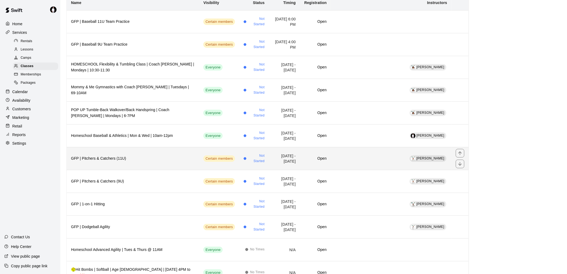
click at [165, 159] on h6 "GFP | Pitchers & Catchers (11U)" at bounding box center [133, 158] width 124 height 6
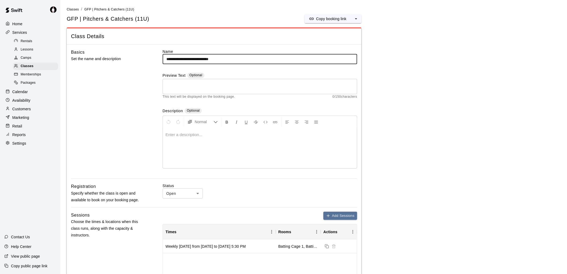
click at [177, 58] on input "**********" at bounding box center [260, 59] width 195 height 10
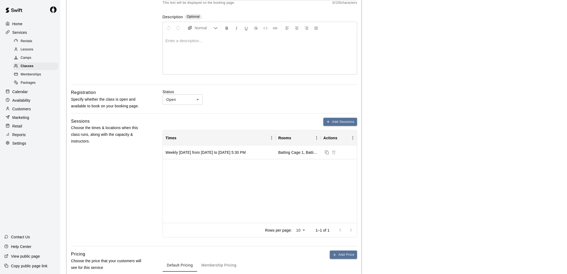
scroll to position [208, 0]
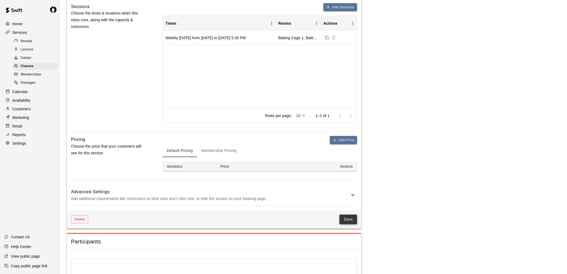
type input "**********"
click at [350, 217] on button "Save" at bounding box center [349, 219] width 18 height 10
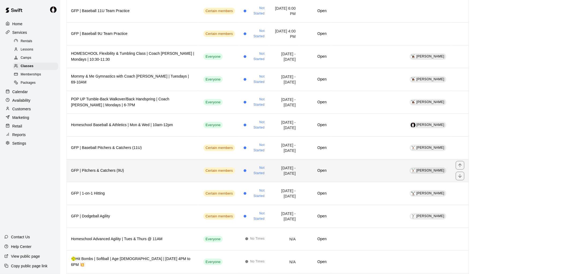
scroll to position [89, 0]
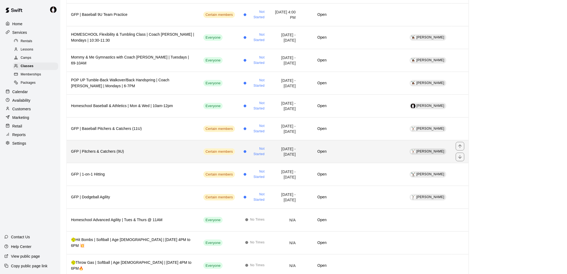
click at [128, 151] on h6 "GFP | Pitchers & Catchers (9U)" at bounding box center [133, 152] width 124 height 6
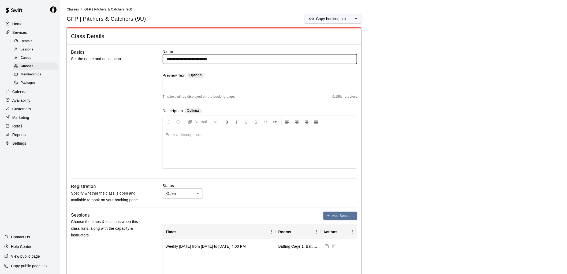
click at [177, 58] on input "**********" at bounding box center [260, 59] width 195 height 10
type input "**********"
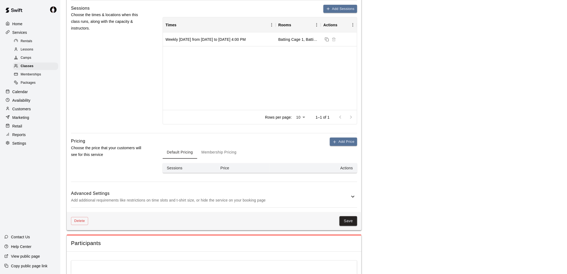
scroll to position [208, 0]
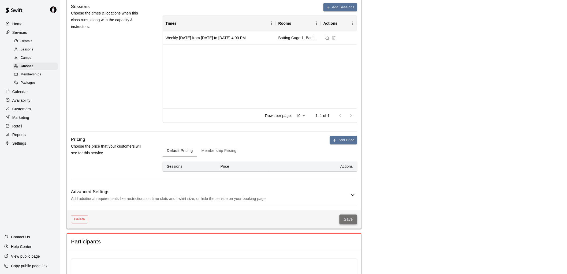
click at [353, 218] on button "Save" at bounding box center [349, 219] width 18 height 10
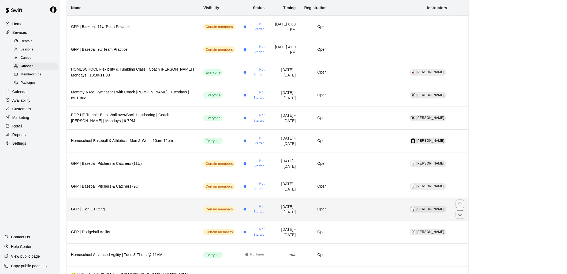
scroll to position [60, 0]
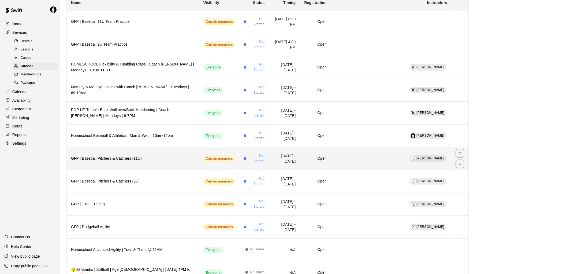
click at [125, 158] on h6 "GFP | Baseball Pitchers & Catchers (11U)" at bounding box center [133, 158] width 124 height 6
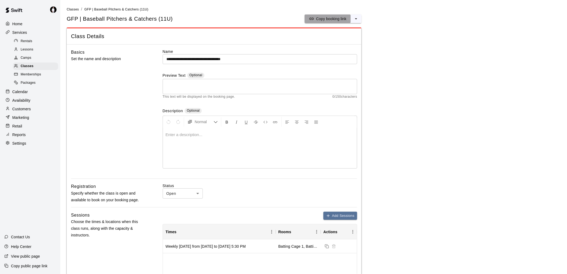
click at [347, 18] on button "Copy booking link" at bounding box center [328, 18] width 46 height 9
click at [357, 18] on icon "select merge strategy" at bounding box center [356, 18] width 2 height 1
click at [343, 41] on h6 "Duplicate class" at bounding box center [335, 38] width 26 height 6
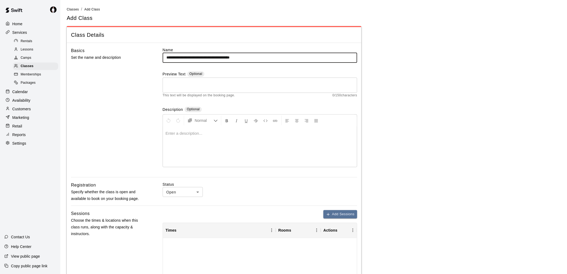
drag, startPoint x: 178, startPoint y: 55, endPoint x: 192, endPoint y: 57, distance: 14.0
click at [192, 57] on input "**********" at bounding box center [260, 58] width 195 height 10
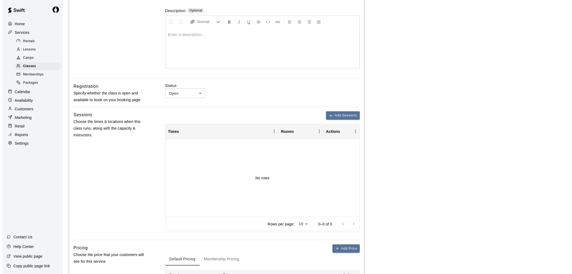
scroll to position [119, 0]
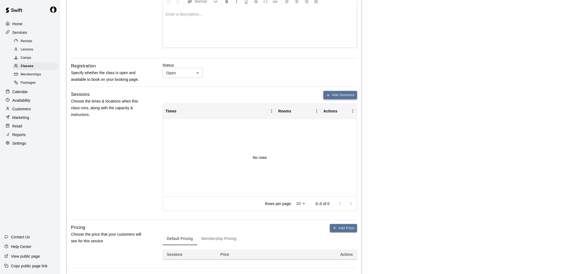
type input "**********"
click at [350, 93] on button "Add Sessions" at bounding box center [341, 95] width 34 height 8
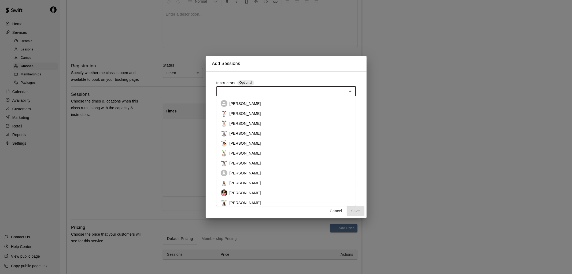
click at [277, 90] on input "text" at bounding box center [281, 91] width 127 height 7
click at [266, 172] on li "[PERSON_NAME]" at bounding box center [285, 173] width 139 height 10
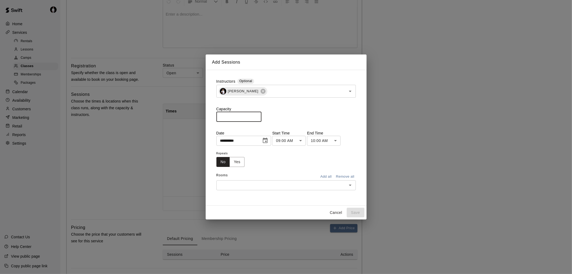
click at [261, 115] on input "*" at bounding box center [238, 117] width 45 height 10
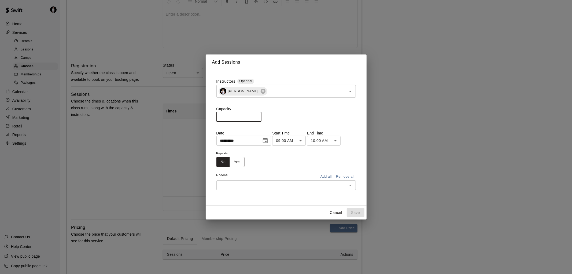
click at [261, 115] on input "*" at bounding box center [238, 117] width 45 height 10
type input "*"
click at [261, 115] on input "*" at bounding box center [238, 117] width 45 height 10
click at [268, 140] on icon "Choose date, selected date is Aug 19, 2025" at bounding box center [265, 140] width 6 height 6
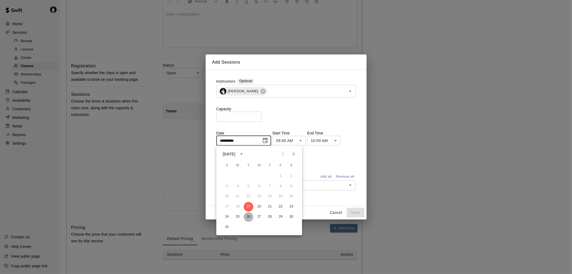
click at [248, 217] on button "26" at bounding box center [249, 217] width 10 height 10
type input "**********"
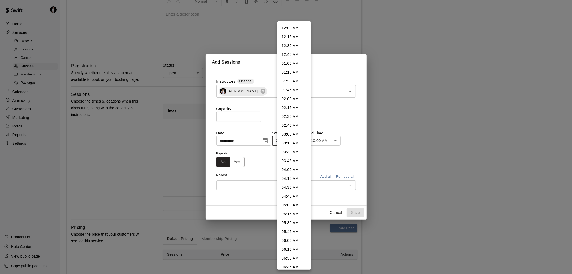
click at [304, 140] on body "**********" at bounding box center [286, 102] width 572 height 442
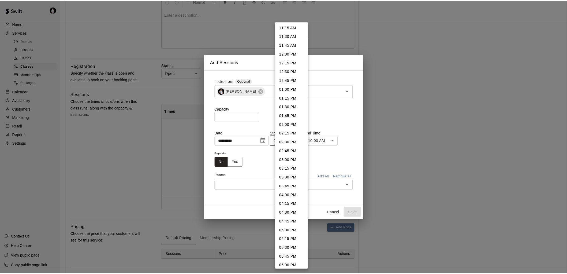
scroll to position [409, 0]
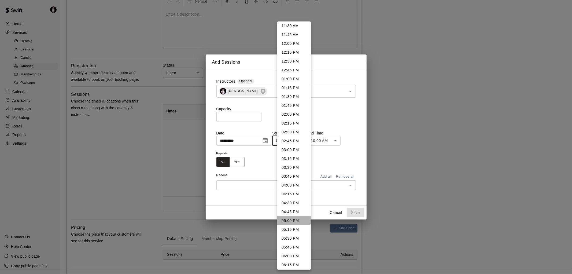
click at [294, 218] on li "05:00 PM" at bounding box center [294, 220] width 34 height 9
type input "********"
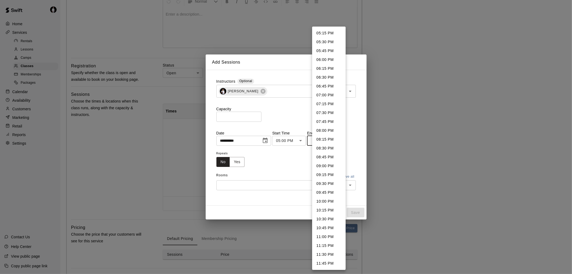
click at [340, 138] on body "**********" at bounding box center [286, 102] width 572 height 442
click at [331, 77] on li "06:30 PM" at bounding box center [329, 77] width 34 height 9
type input "********"
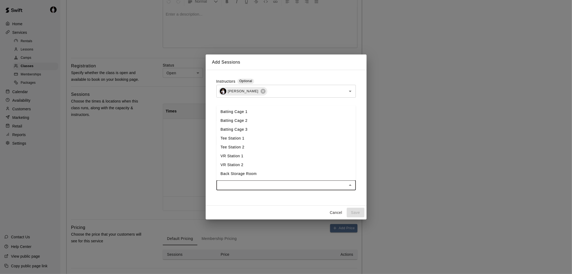
click at [261, 184] on input "text" at bounding box center [281, 185] width 127 height 7
click at [253, 120] on li "Batting Cage 2" at bounding box center [285, 120] width 139 height 9
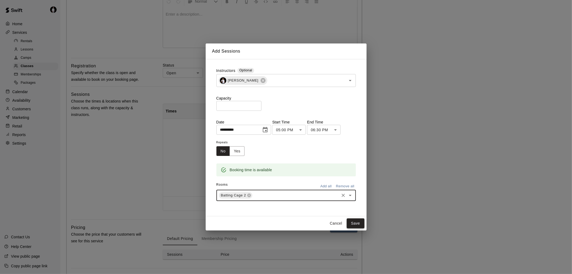
click at [358, 223] on button "Save" at bounding box center [356, 223] width 18 height 10
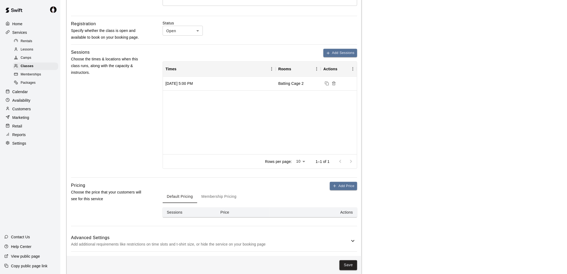
scroll to position [168, 0]
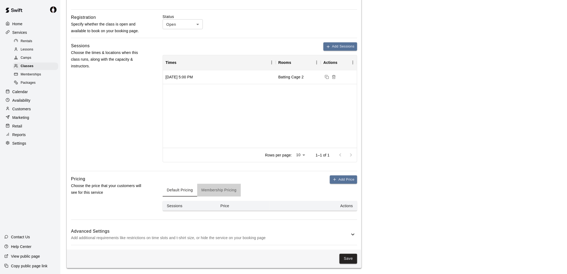
click at [235, 189] on button "Membership Pricing" at bounding box center [219, 190] width 44 height 13
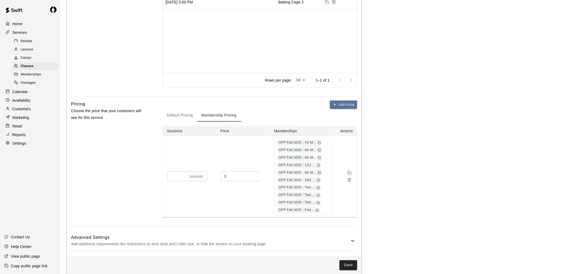
scroll to position [249, 0]
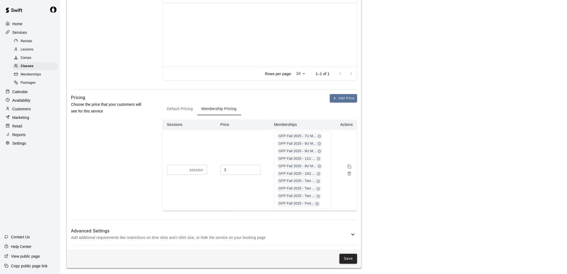
click at [349, 258] on button "Save" at bounding box center [349, 259] width 18 height 10
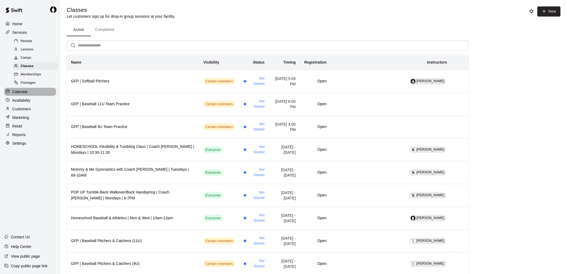
click at [20, 94] on p "Calendar" at bounding box center [20, 91] width 16 height 5
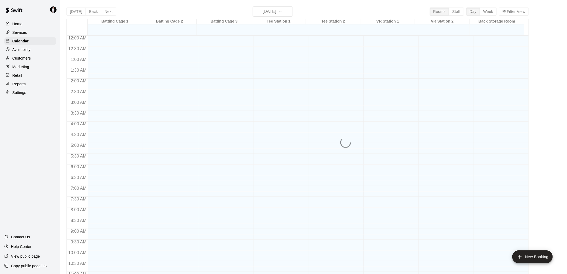
scroll to position [254, 0]
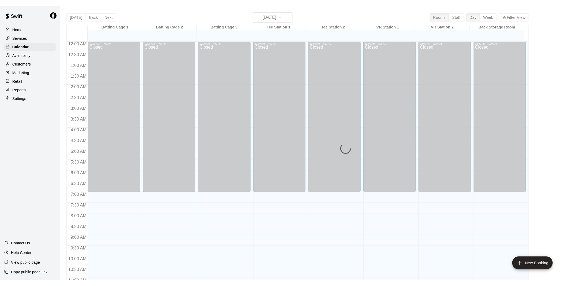
scroll to position [254, 0]
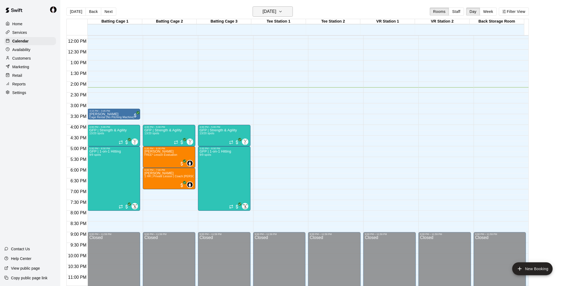
click at [293, 12] on button "[DATE]" at bounding box center [273, 11] width 40 height 10
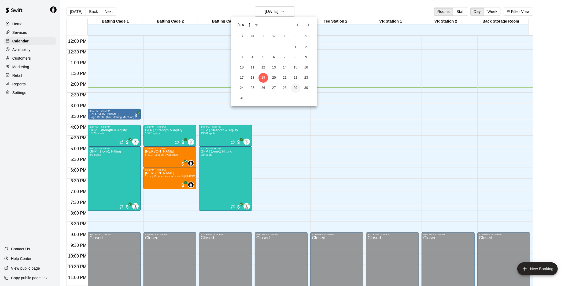
click at [297, 87] on button "29" at bounding box center [296, 88] width 10 height 10
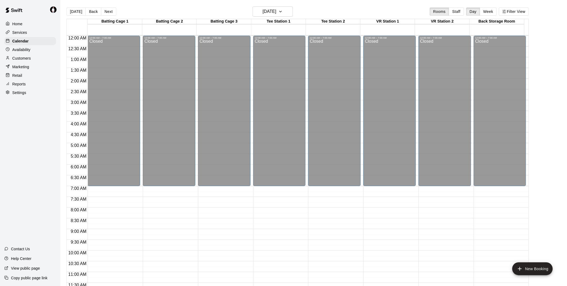
scroll to position [254, 0]
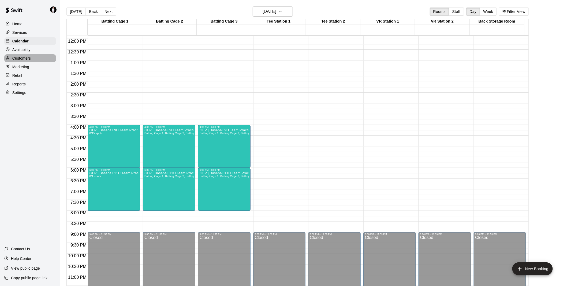
click at [28, 60] on p "Customers" at bounding box center [21, 57] width 18 height 5
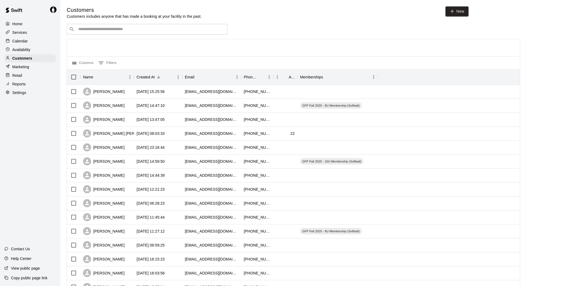
click at [124, 30] on input "Search customers by name or email" at bounding box center [151, 29] width 149 height 5
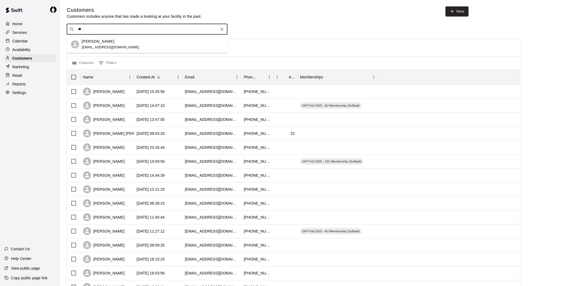
type input "*"
